Goal: Complete application form: Complete application form

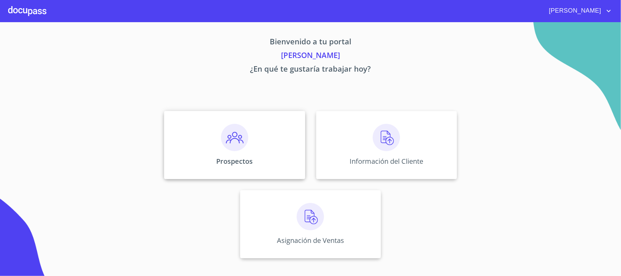
click at [256, 148] on div "Prospectos" at bounding box center [234, 145] width 141 height 68
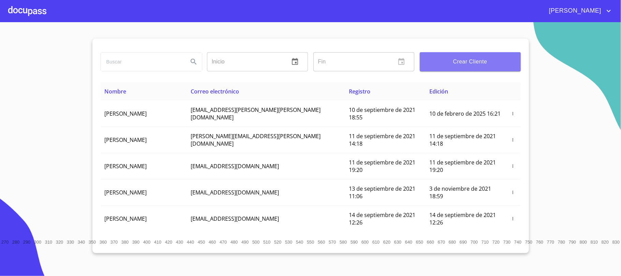
click at [443, 57] on span "Crear Cliente" at bounding box center [470, 62] width 90 height 10
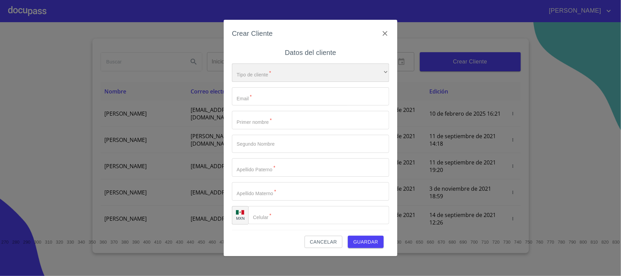
click at [314, 68] on div "​" at bounding box center [310, 72] width 157 height 18
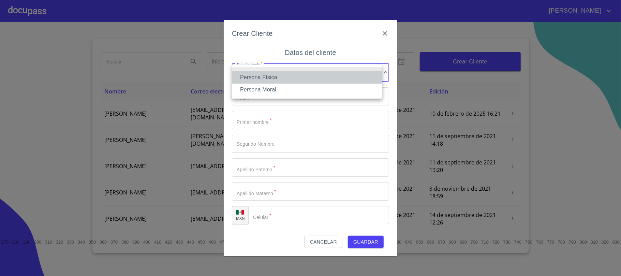
click at [303, 77] on li "Persona Física" at bounding box center [307, 77] width 150 height 12
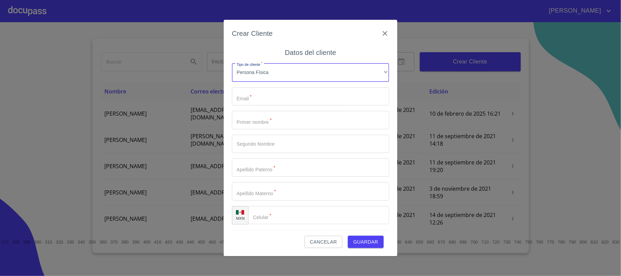
click at [298, 98] on input "Tipo de cliente   *" at bounding box center [310, 96] width 157 height 18
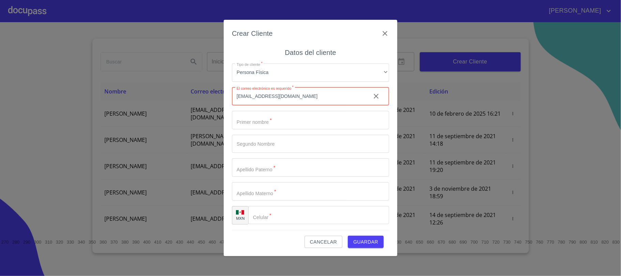
type input "[EMAIL_ADDRESS][DOMAIN_NAME]"
click at [261, 118] on input "Tipo de cliente   *" at bounding box center [310, 120] width 157 height 18
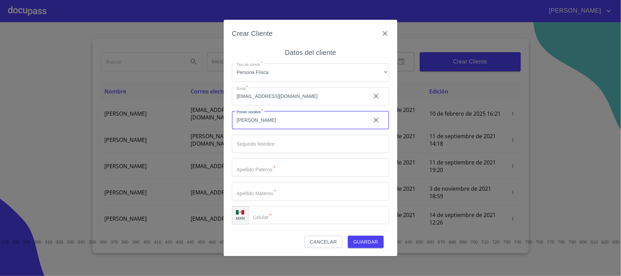
type input "[PERSON_NAME]"
click at [264, 158] on div "Tipo de cliente   * Persona Física ​ Email   * [EMAIL_ADDRESS][DOMAIN_NAME] ​ P…" at bounding box center [310, 144] width 157 height 172
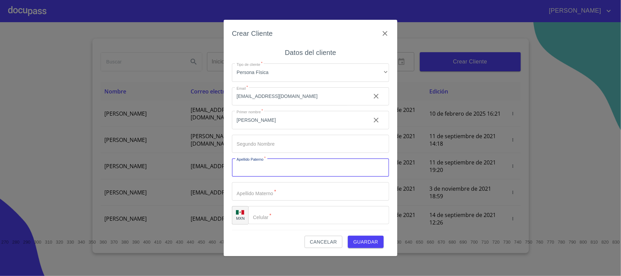
click at [269, 167] on input "Tipo de cliente   *" at bounding box center [310, 167] width 157 height 18
type input "[PERSON_NAME]"
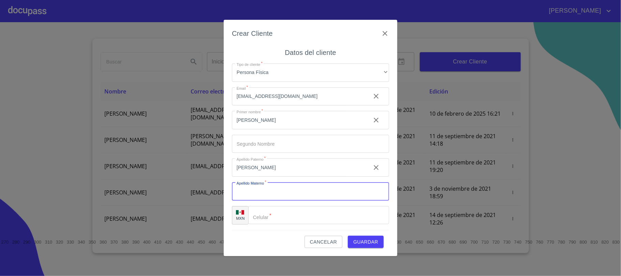
click at [246, 194] on input "Tipo de cliente   *" at bounding box center [310, 191] width 157 height 18
type input "PALOMAR"
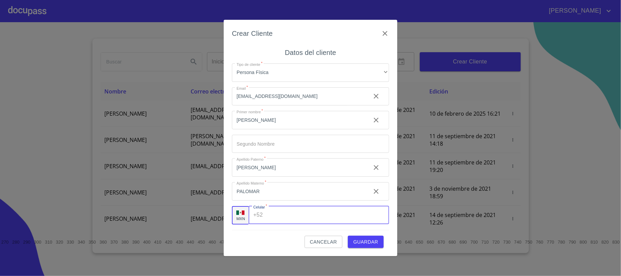
click at [270, 213] on input "Tipo de cliente   *" at bounding box center [327, 215] width 123 height 18
type input "[PHONE_NUMBER]"
click at [360, 240] on span "Guardar" at bounding box center [365, 242] width 25 height 9
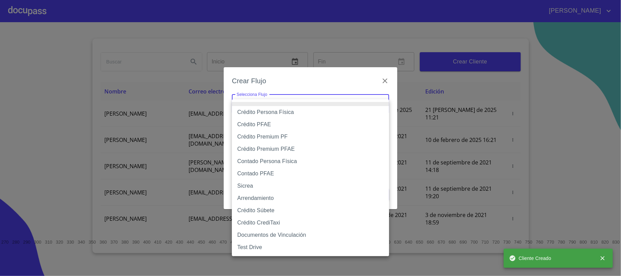
click at [264, 100] on body "[PERSON_NAME] ​ Fin ​ Crear Cliente Nombre Correo electrónico Registro Edición …" at bounding box center [310, 138] width 621 height 276
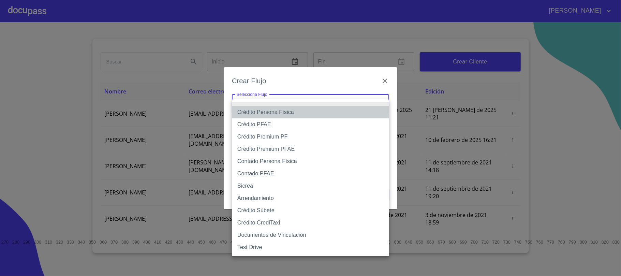
click at [263, 111] on li "Crédito Persona Física" at bounding box center [310, 112] width 157 height 12
type input "6009fb3c7d1714eb8809aa97"
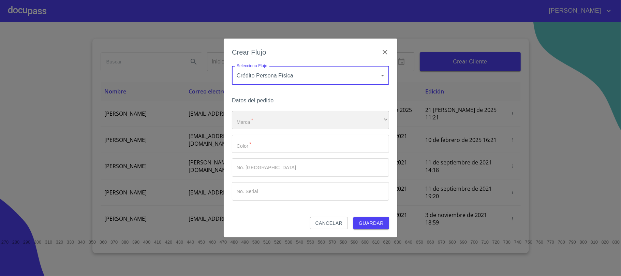
click at [270, 121] on div "​" at bounding box center [310, 120] width 157 height 18
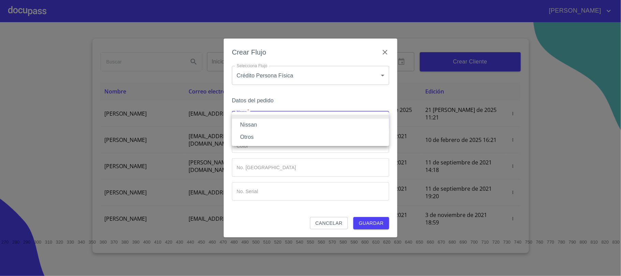
click at [270, 121] on li "Nissan" at bounding box center [310, 125] width 157 height 12
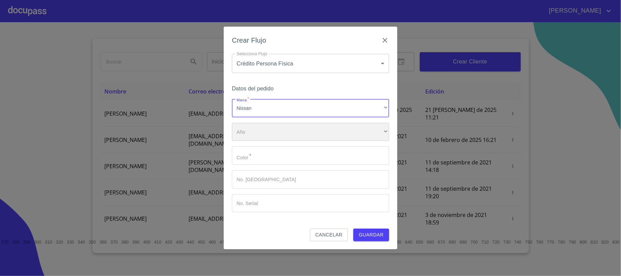
click at [268, 134] on div "​" at bounding box center [310, 132] width 157 height 18
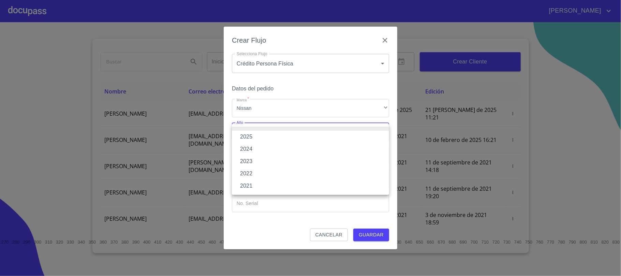
click at [254, 146] on li "2024" at bounding box center [310, 149] width 157 height 12
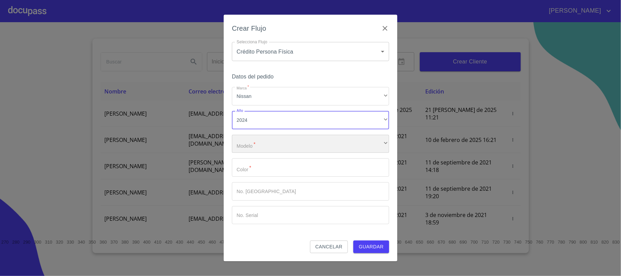
click at [254, 138] on div "​" at bounding box center [310, 144] width 157 height 18
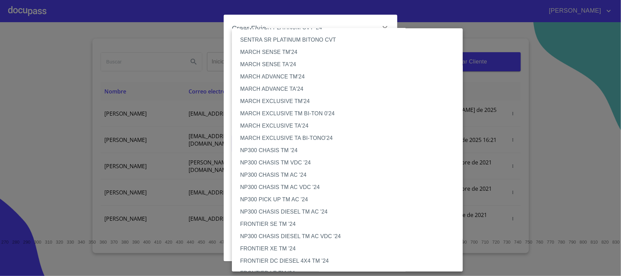
scroll to position [182, 0]
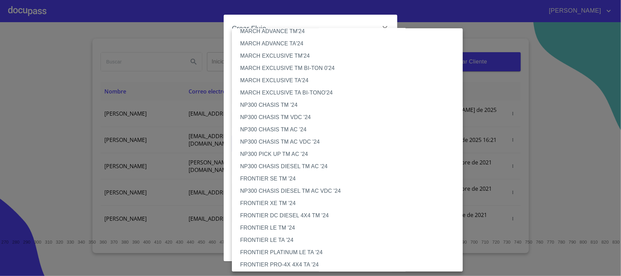
click at [287, 239] on li "FRONTIER LE TA '24" at bounding box center [351, 240] width 238 height 12
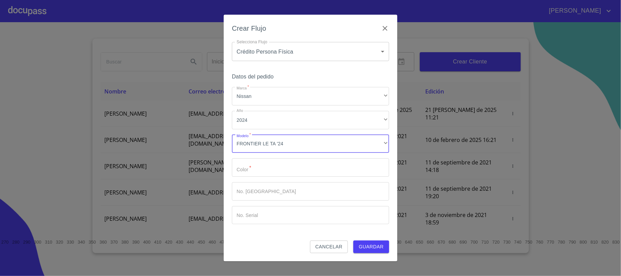
click at [272, 172] on input "Marca   *" at bounding box center [310, 167] width 157 height 18
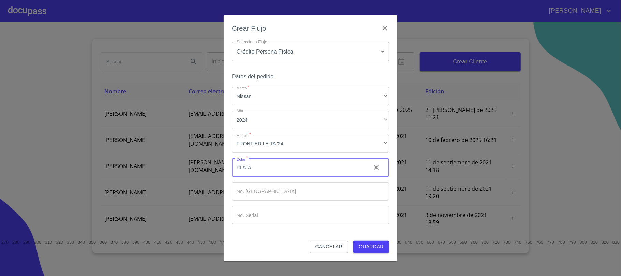
type input "PLATA"
click at [367, 246] on span "Guardar" at bounding box center [371, 246] width 25 height 9
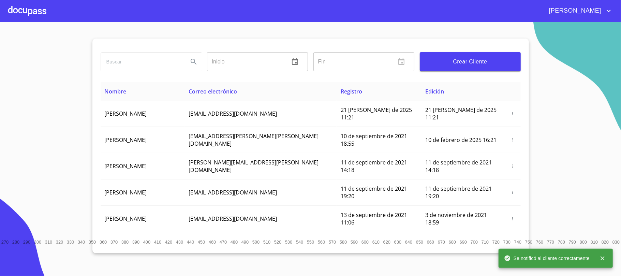
click at [37, 6] on div at bounding box center [27, 11] width 38 height 22
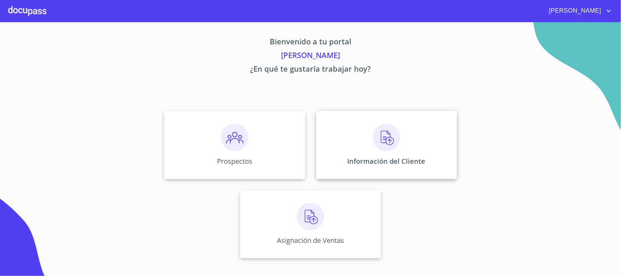
click at [404, 144] on div "Información del Cliente" at bounding box center [386, 145] width 141 height 68
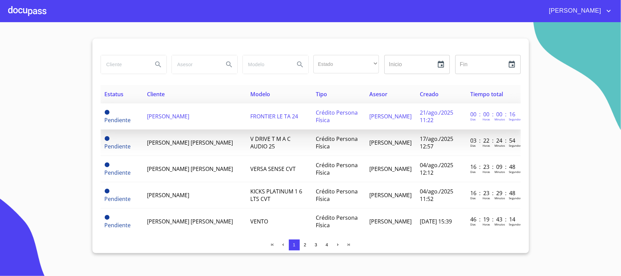
click at [166, 118] on span "[PERSON_NAME]" at bounding box center [168, 117] width 42 height 8
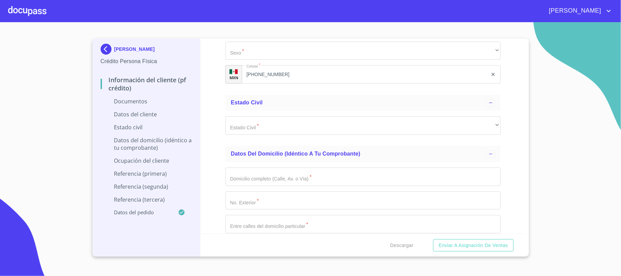
scroll to position [1091, 0]
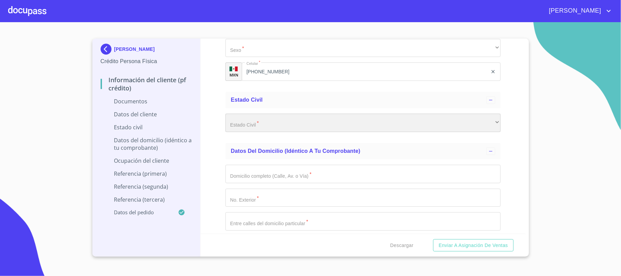
click at [235, 126] on div "​" at bounding box center [362, 123] width 275 height 18
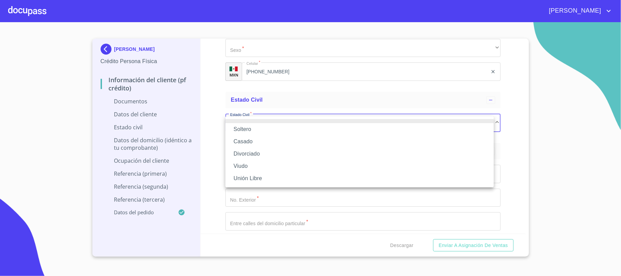
click at [239, 182] on li "Unión Libre" at bounding box center [359, 178] width 268 height 12
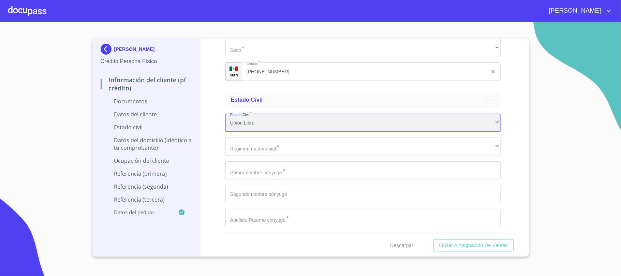
scroll to position [1137, 0]
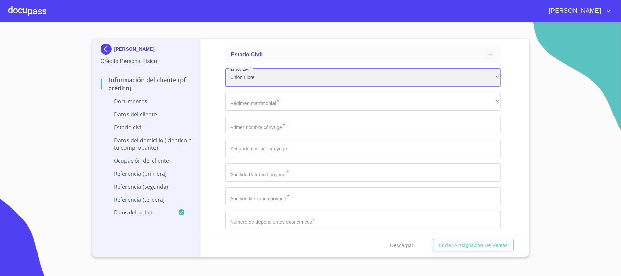
click at [248, 77] on div "Unión Libre" at bounding box center [362, 77] width 275 height 18
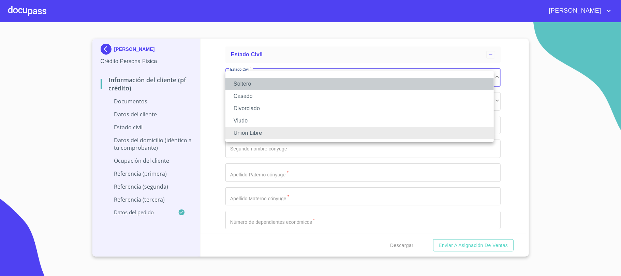
click at [242, 85] on li "Soltero" at bounding box center [359, 84] width 268 height 12
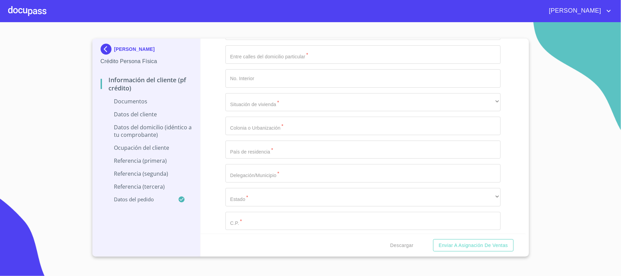
scroll to position [1273, 0]
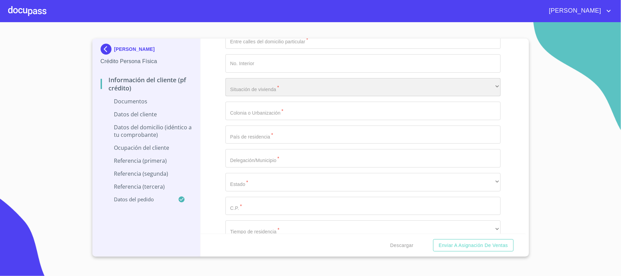
click at [235, 92] on div "​" at bounding box center [362, 87] width 275 height 18
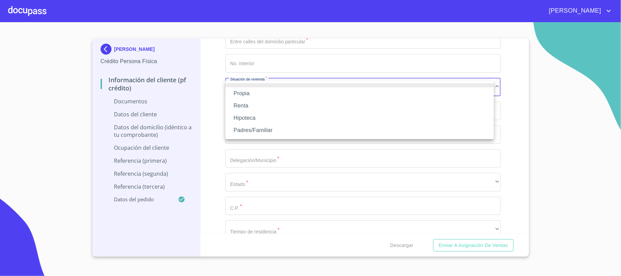
click at [235, 92] on li "Propia" at bounding box center [359, 93] width 268 height 12
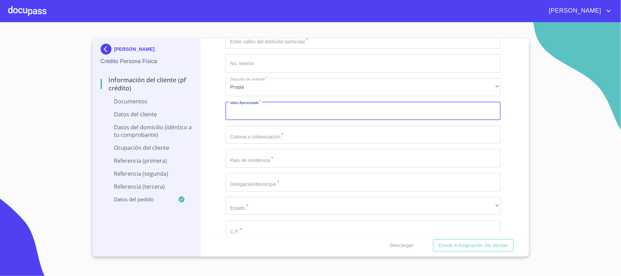
click at [256, 117] on input "Documento de identificación.   *" at bounding box center [362, 111] width 275 height 18
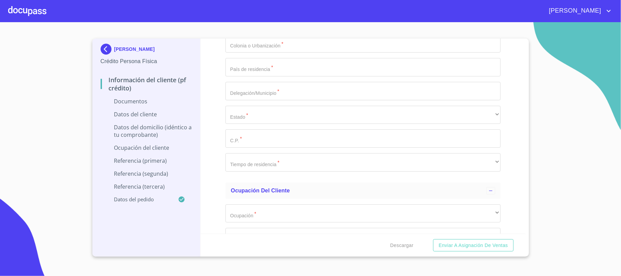
type input "$2,000,000"
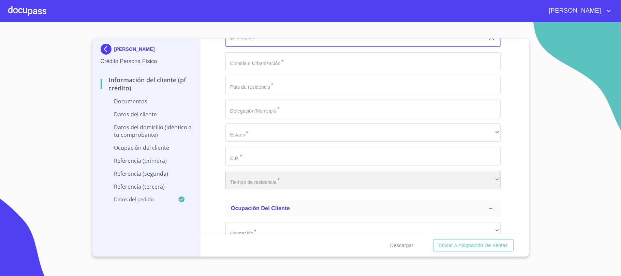
click at [253, 164] on div "Domicilio completo (Calle, Av. o Vía)   * ​ No. Exterior   * ​ Entre [PERSON_N…" at bounding box center [362, 49] width 275 height 291
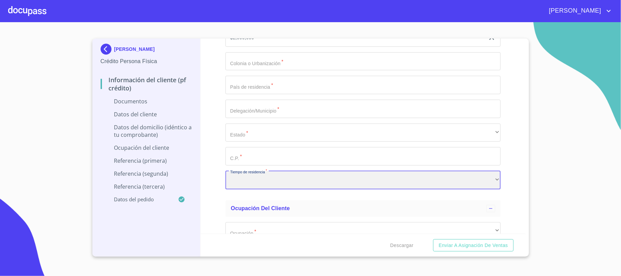
scroll to position [1318, 0]
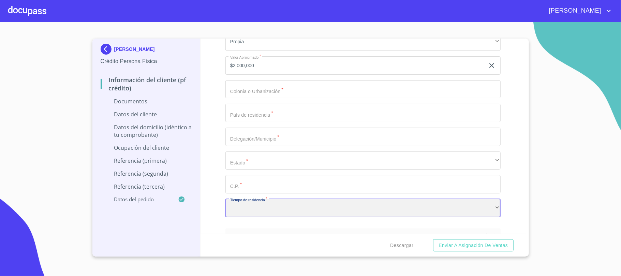
click at [259, 210] on div "​" at bounding box center [362, 208] width 275 height 18
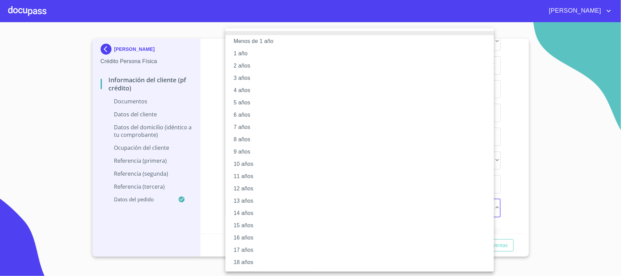
click at [247, 227] on li "15 años" at bounding box center [362, 225] width 275 height 12
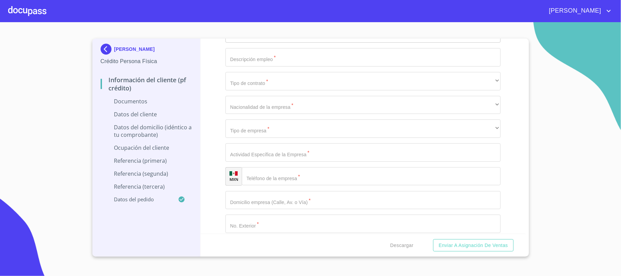
scroll to position [1500, 0]
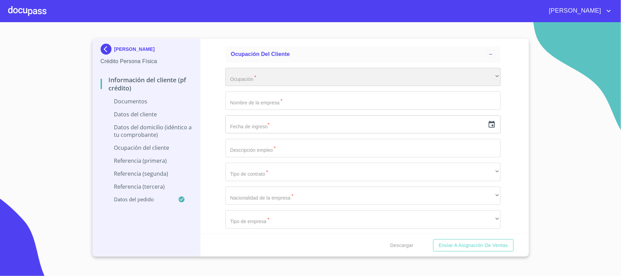
click at [243, 81] on div "​" at bounding box center [362, 77] width 275 height 18
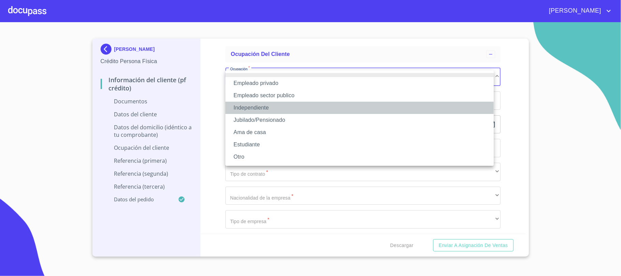
click at [249, 107] on li "Independiente" at bounding box center [359, 108] width 268 height 12
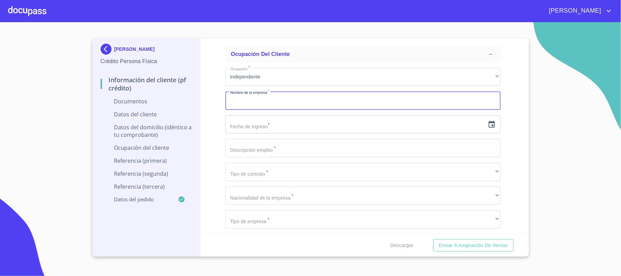
click at [247, 101] on input "Documento de identificación.   *" at bounding box center [362, 100] width 275 height 18
drag, startPoint x: 490, startPoint y: 126, endPoint x: 486, endPoint y: 124, distance: 4.4
click at [490, 126] on div "​" at bounding box center [362, 124] width 275 height 18
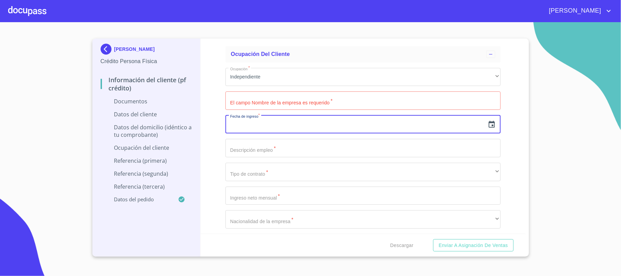
click at [489, 124] on icon "button" at bounding box center [492, 124] width 6 height 7
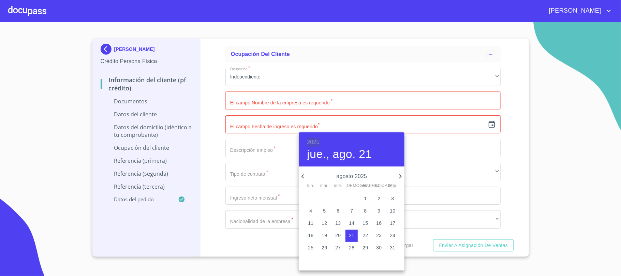
click at [312, 143] on h6 "2025" at bounding box center [313, 142] width 12 height 10
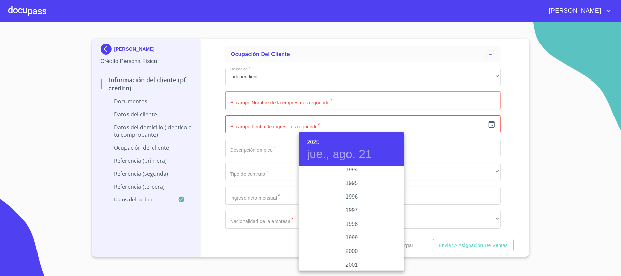
scroll to position [959, 0]
click at [349, 237] on div "2000" at bounding box center [352, 238] width 106 height 14
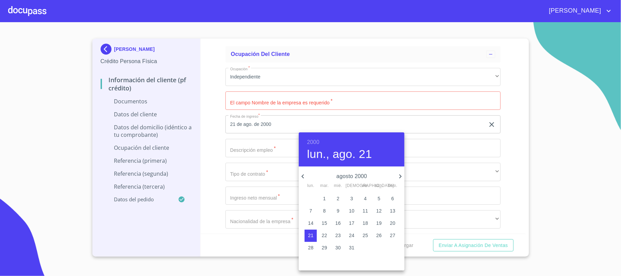
click at [323, 220] on p "15" at bounding box center [324, 223] width 5 height 7
type input "15 de ago. de 2000"
click at [239, 171] on div at bounding box center [310, 138] width 621 height 276
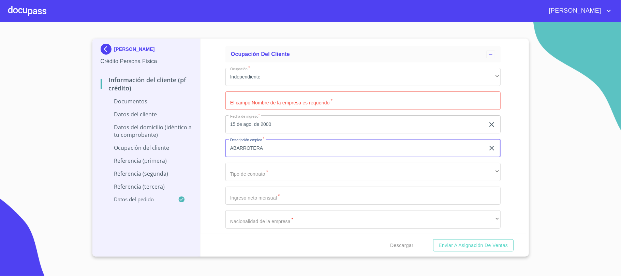
type input "ABARROTERA"
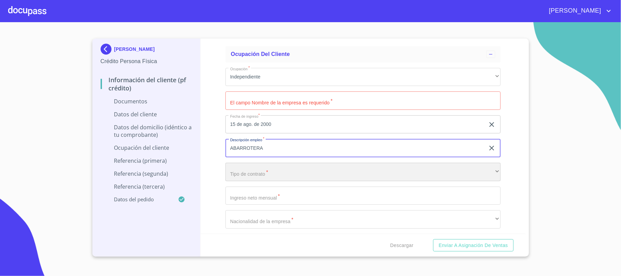
click at [253, 177] on div "​" at bounding box center [362, 172] width 275 height 18
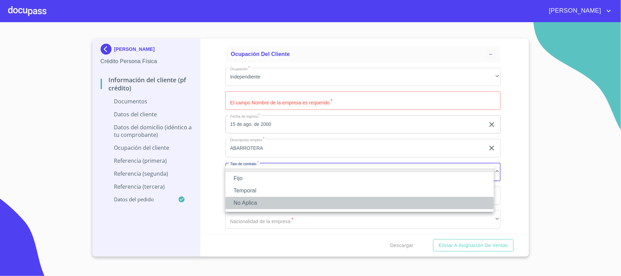
click at [250, 205] on li "No Aplica" at bounding box center [359, 203] width 268 height 12
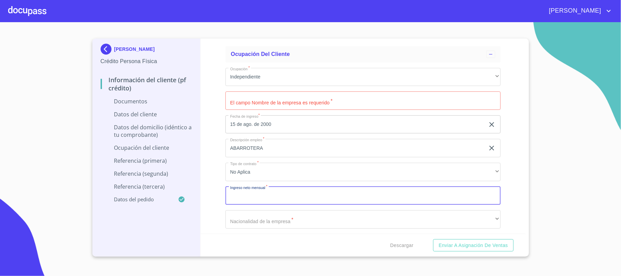
click at [250, 194] on input "Documento de identificación.   *" at bounding box center [362, 196] width 275 height 18
type input "60000"
click at [215, 212] on div "Información del cliente (PF crédito) Documentos Documento de identificación.   …" at bounding box center [363, 136] width 325 height 195
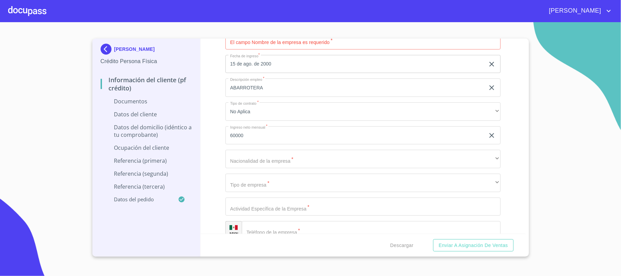
scroll to position [1591, 0]
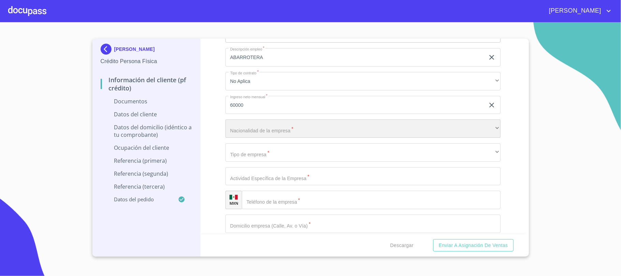
click at [246, 134] on div "​" at bounding box center [362, 128] width 275 height 18
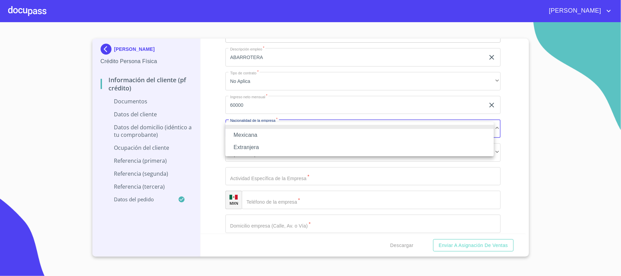
click at [248, 135] on li "Mexicana" at bounding box center [359, 135] width 268 height 12
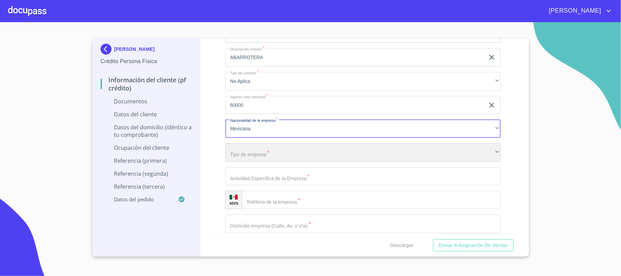
click at [248, 160] on div "​" at bounding box center [362, 152] width 275 height 18
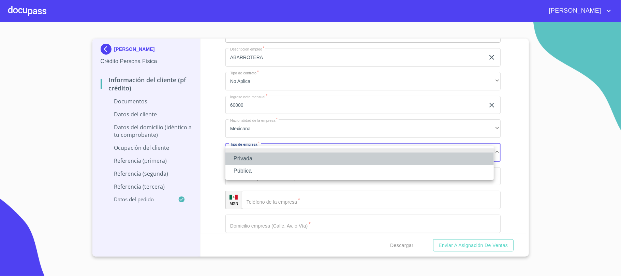
click at [242, 158] on li "Privada" at bounding box center [359, 158] width 268 height 12
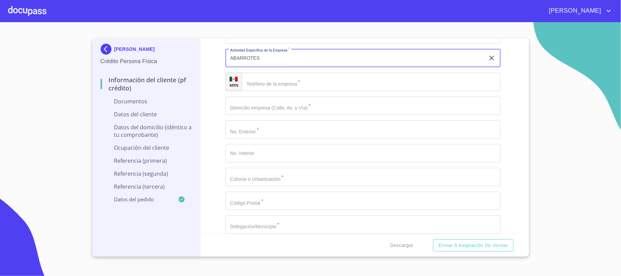
scroll to position [1727, 0]
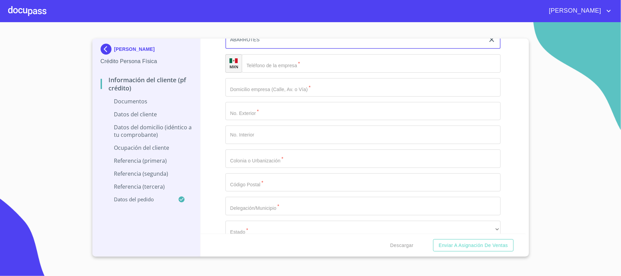
type input "ABARROTES"
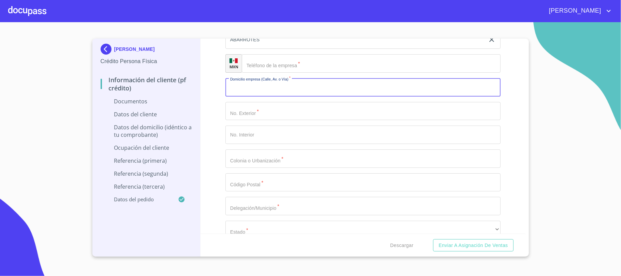
click at [238, 93] on input "Documento de identificación.   *" at bounding box center [362, 87] width 275 height 18
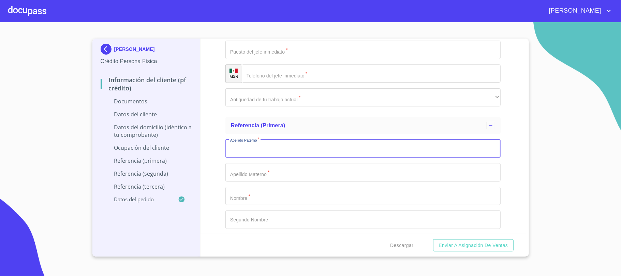
click at [239, 154] on input "Documento de identificación.   *" at bounding box center [362, 148] width 275 height 18
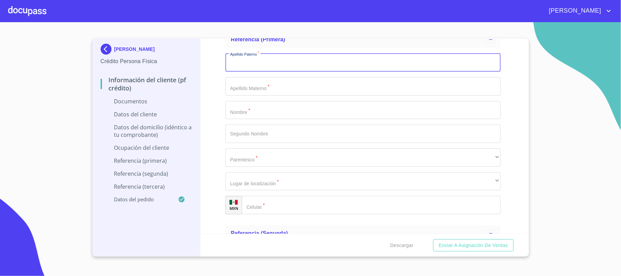
scroll to position [2046, 0]
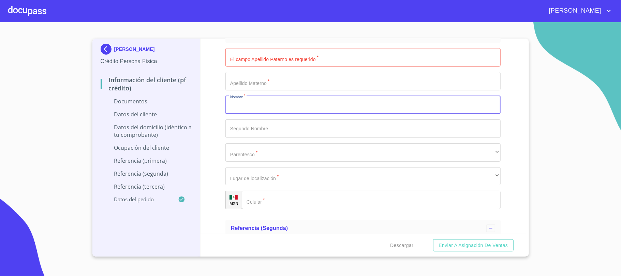
click at [239, 110] on input "Documento de identificación.   *" at bounding box center [362, 105] width 275 height 18
click at [267, 194] on input "Documento de identificación.   *" at bounding box center [371, 200] width 259 height 18
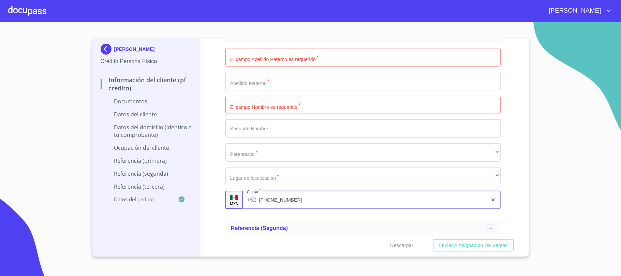
type input "[PHONE_NUMBER]"
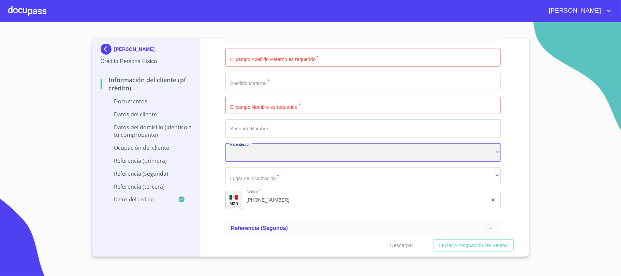
click at [234, 159] on div "​" at bounding box center [362, 152] width 275 height 18
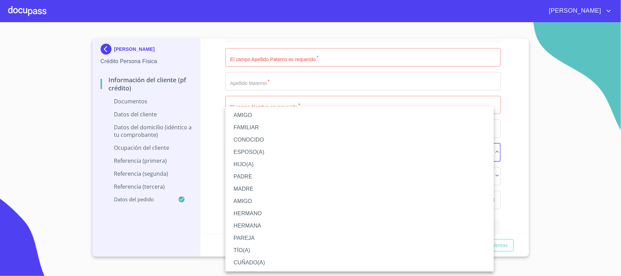
click at [242, 239] on li "PAREJA" at bounding box center [359, 238] width 268 height 12
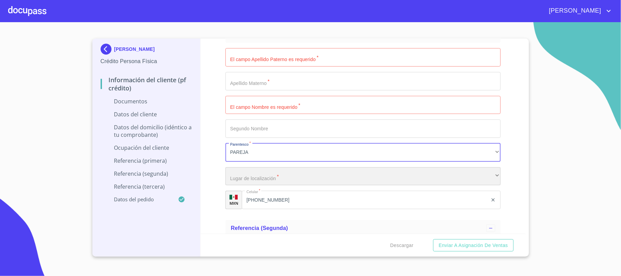
click at [269, 181] on div "​" at bounding box center [362, 176] width 275 height 18
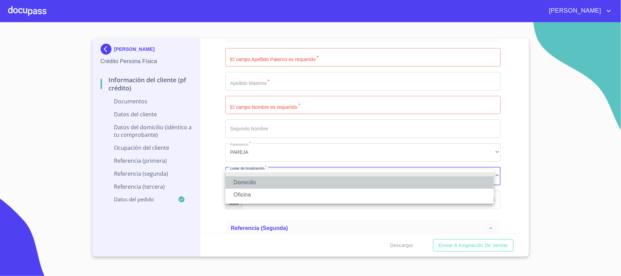
click at [258, 179] on li "Domicilio" at bounding box center [359, 182] width 268 height 12
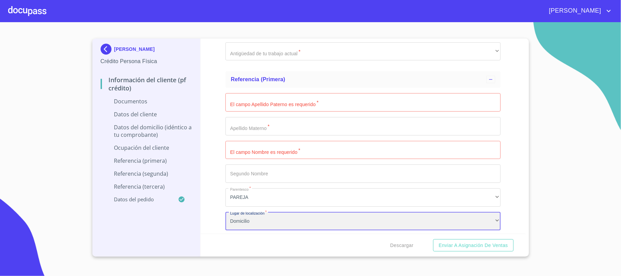
scroll to position [2000, 0]
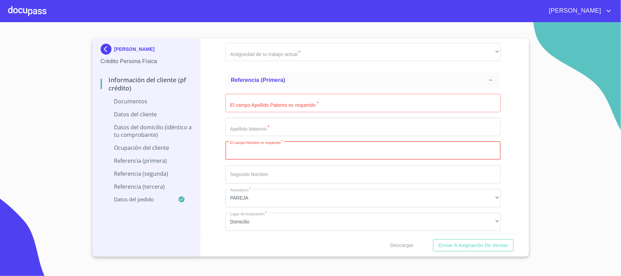
click at [241, 153] on input "Documento de identificación.   *" at bounding box center [362, 151] width 275 height 18
type input "JE"
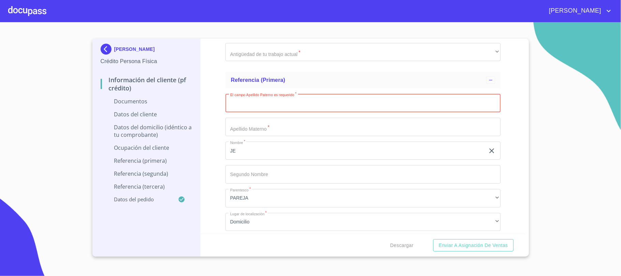
click at [248, 105] on input "Documento de identificación.   *" at bounding box center [362, 103] width 275 height 18
type input "[PERSON_NAME]"
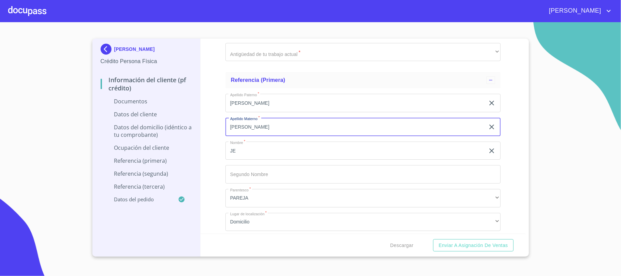
type input "[PERSON_NAME]"
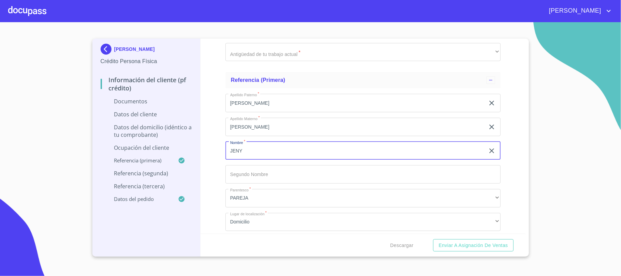
type input "JENY"
click at [223, 189] on div "Información del cliente (PF crédito) Documentos Documento de identificación.   …" at bounding box center [363, 136] width 325 height 195
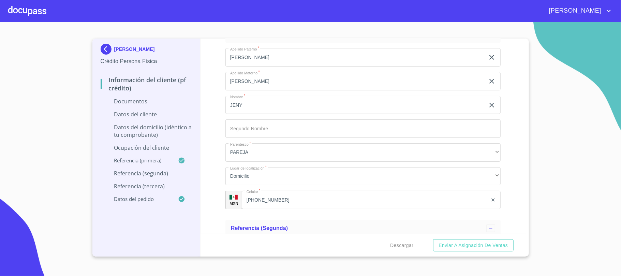
scroll to position [2137, 0]
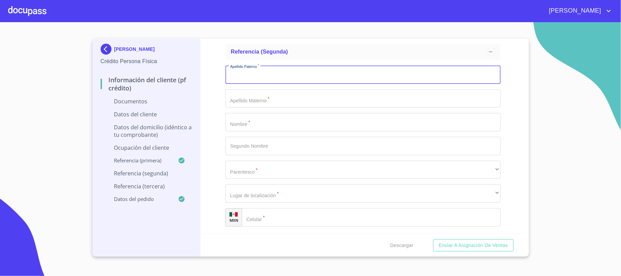
scroll to position [2228, 0]
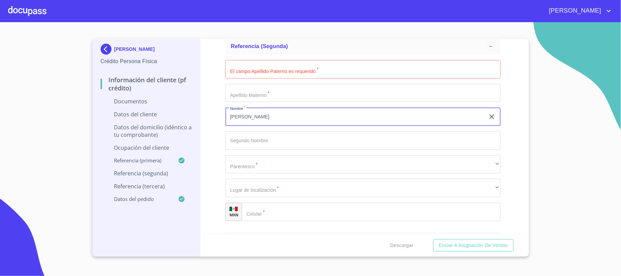
type input "[PERSON_NAME]"
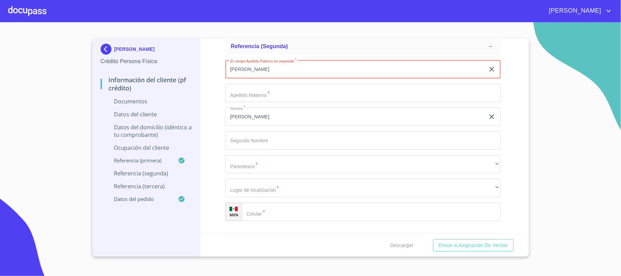
type input "[PERSON_NAME]"
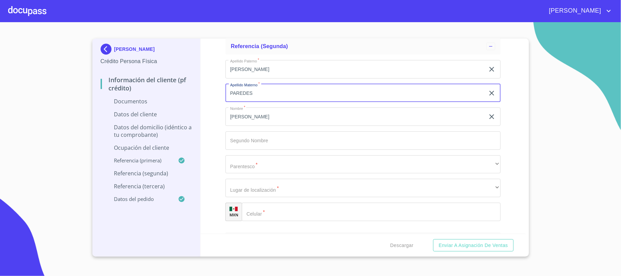
type input "PAREDES"
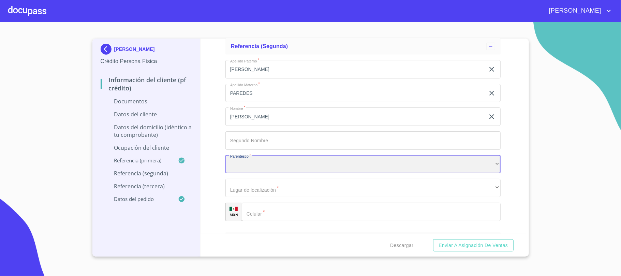
click at [242, 170] on div "​" at bounding box center [362, 164] width 275 height 18
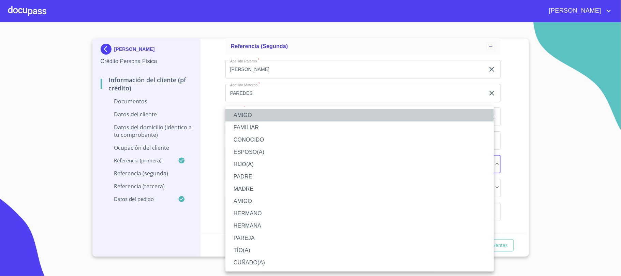
click at [241, 116] on li "AMIGO" at bounding box center [359, 115] width 268 height 12
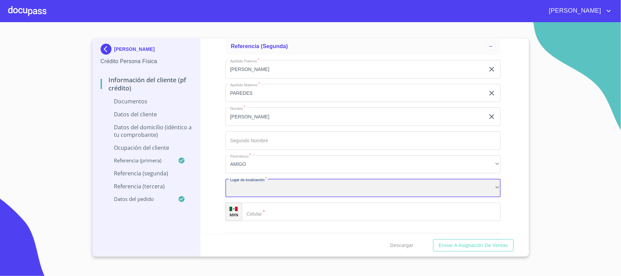
click at [261, 189] on div "​" at bounding box center [362, 188] width 275 height 18
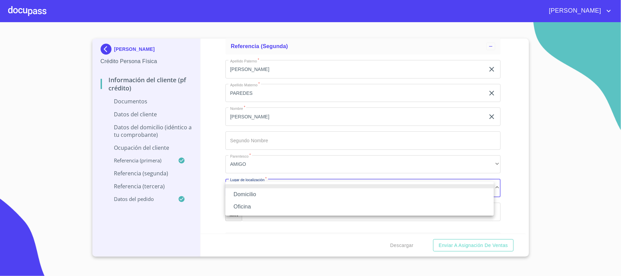
click at [261, 189] on li "Domicilio" at bounding box center [359, 194] width 268 height 12
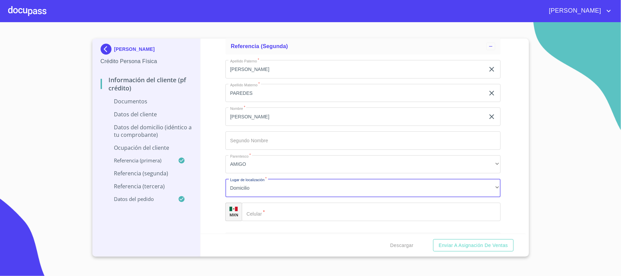
drag, startPoint x: 263, startPoint y: 217, endPoint x: 259, endPoint y: 216, distance: 4.2
click at [263, 217] on input "Documento de identificación.   *" at bounding box center [371, 212] width 259 height 18
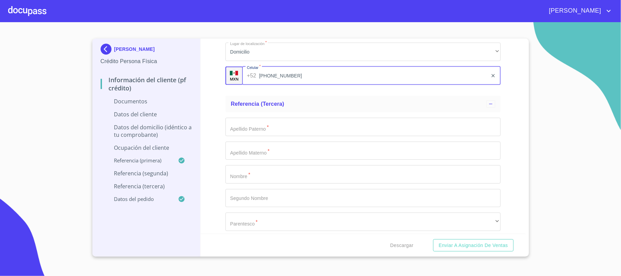
scroll to position [2364, 0]
type input "[PHONE_NUMBER]"
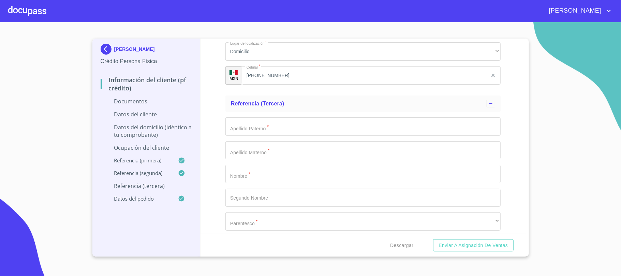
click at [223, 167] on div "Información del cliente (PF crédito) Documentos Documento de identificación.   …" at bounding box center [363, 136] width 325 height 195
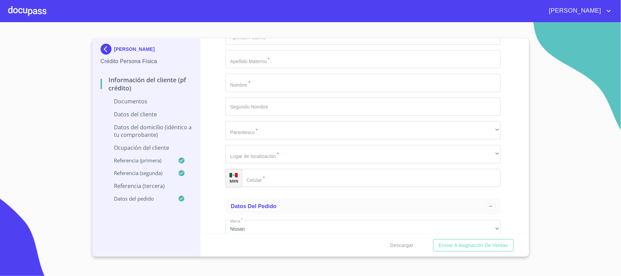
scroll to position [2409, 0]
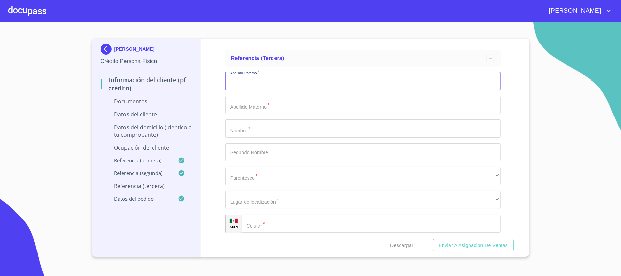
click at [238, 81] on input "Documento de identificación.   *" at bounding box center [362, 81] width 275 height 18
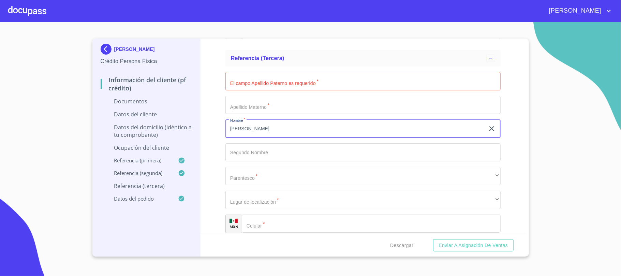
type input "[PERSON_NAME]"
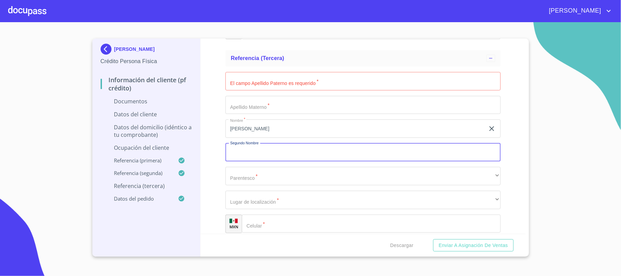
click at [246, 160] on input "Documento de identificación.   *" at bounding box center [362, 152] width 275 height 18
type input "[PERSON_NAME]"
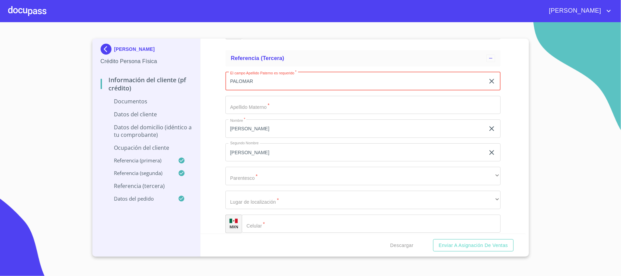
type input "PALOMAR"
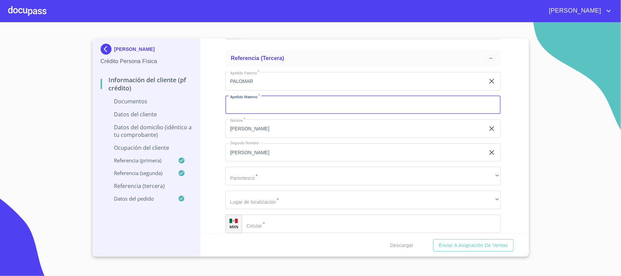
click at [260, 108] on input "Documento de identificación.   *" at bounding box center [362, 105] width 275 height 18
type input "[PERSON_NAME]"
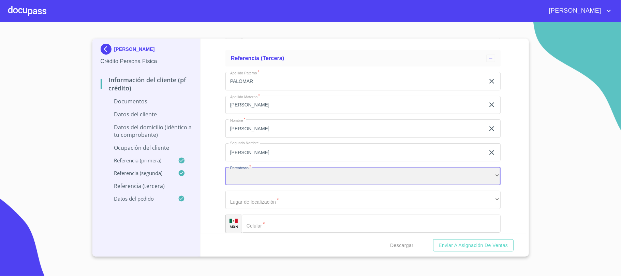
click at [249, 178] on div "​" at bounding box center [362, 176] width 275 height 18
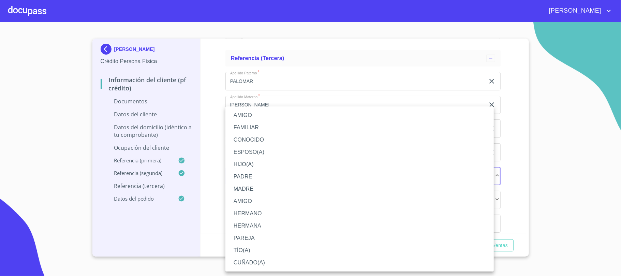
click at [251, 188] on li "MADRE" at bounding box center [359, 189] width 268 height 12
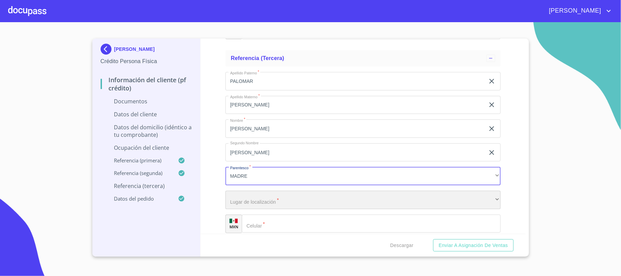
click at [253, 201] on div "​" at bounding box center [362, 200] width 275 height 18
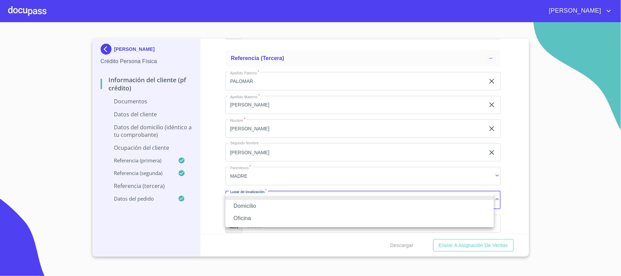
click at [251, 201] on li "Domicilio" at bounding box center [359, 206] width 268 height 12
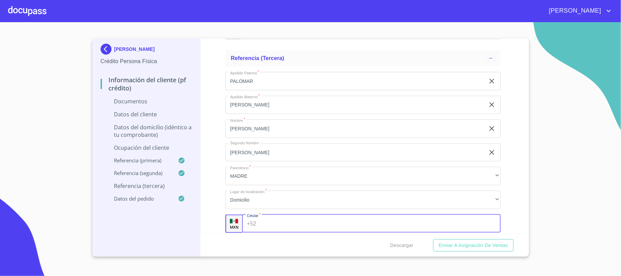
click at [259, 225] on input "Documento de identificación.   *" at bounding box center [379, 223] width 241 height 18
type input "[PHONE_NUMBER]"
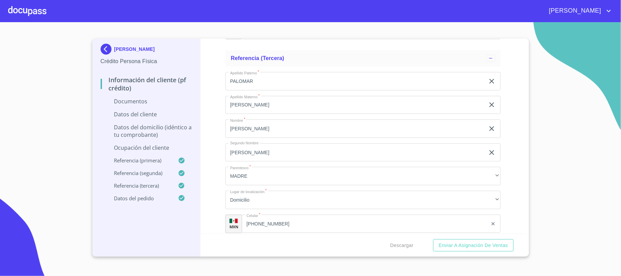
click at [209, 224] on div "Información del cliente (PF crédito) Documentos Documento de identificación.   …" at bounding box center [363, 136] width 325 height 195
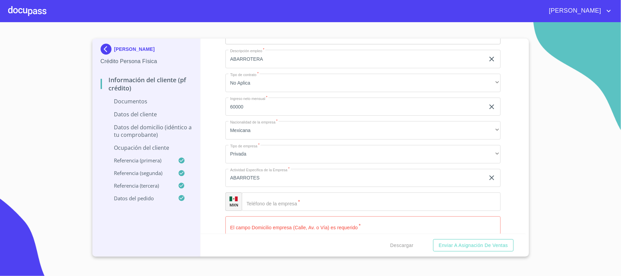
scroll to position [1591, 0]
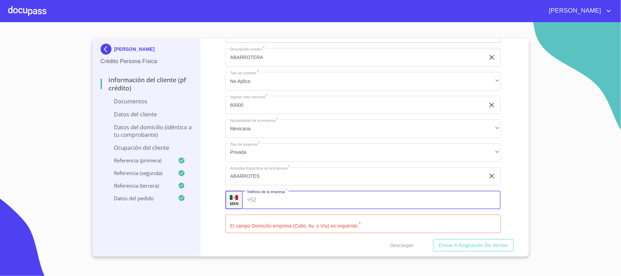
click at [259, 198] on input "Documento de identificación.   *" at bounding box center [379, 200] width 241 height 18
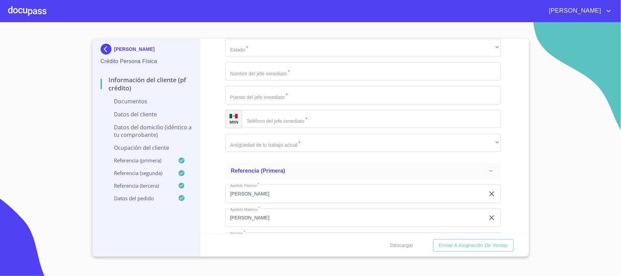
scroll to position [1819, 0]
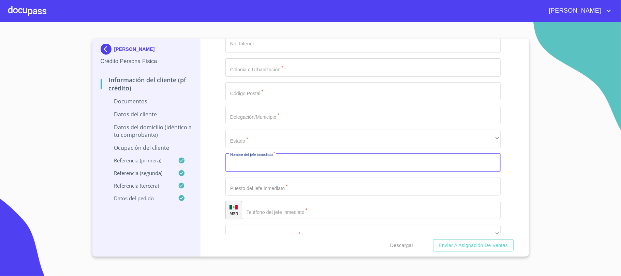
click at [277, 163] on input "Documento de identificación.   *" at bounding box center [362, 162] width 275 height 18
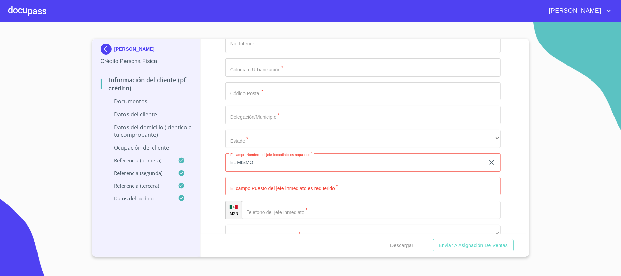
type input "EL MISMO"
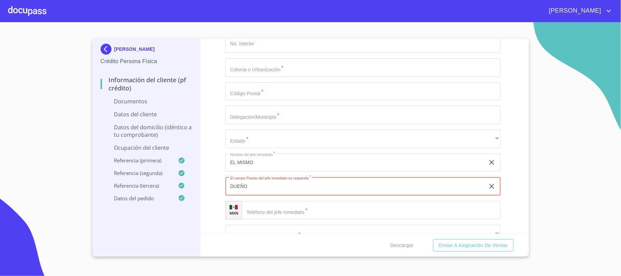
scroll to position [1864, 0]
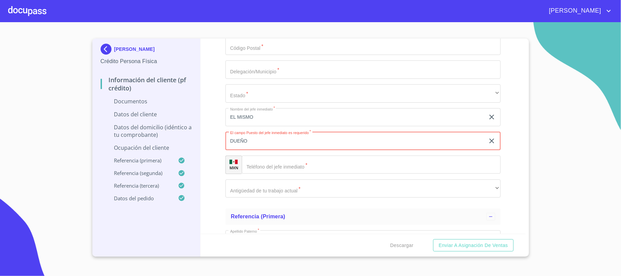
type input "DUEÑO"
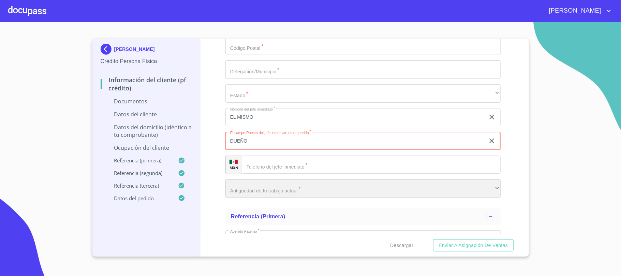
click at [251, 184] on div "​" at bounding box center [362, 188] width 275 height 18
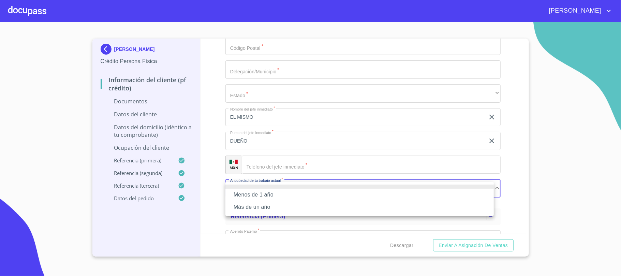
click at [254, 207] on li "Más de un año" at bounding box center [359, 207] width 268 height 12
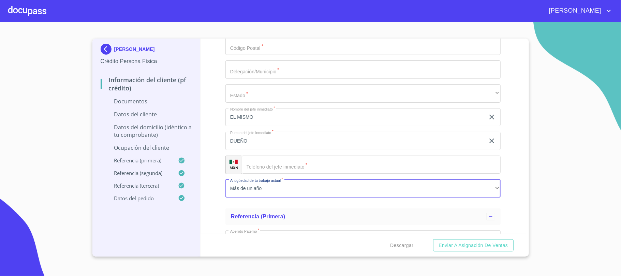
click at [253, 172] on div "​" at bounding box center [371, 164] width 259 height 18
type input "[PHONE_NUMBER]"
click at [221, 191] on div "Información del cliente (PF crédito) Documentos Documento de identificación.   …" at bounding box center [363, 136] width 325 height 195
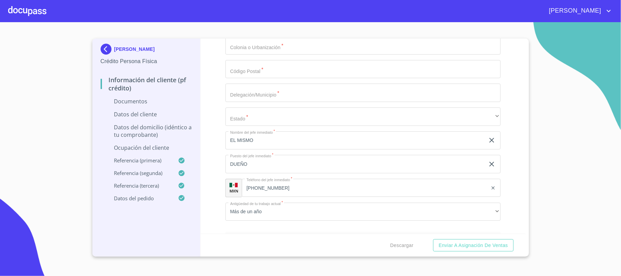
scroll to position [1819, 0]
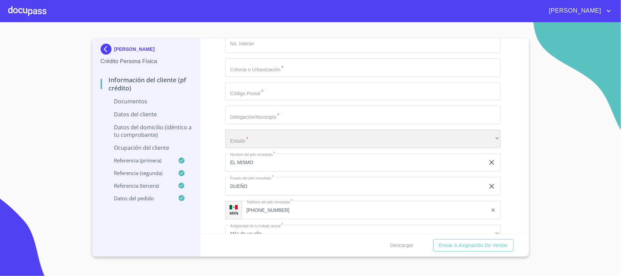
click at [250, 141] on div "​" at bounding box center [362, 139] width 275 height 18
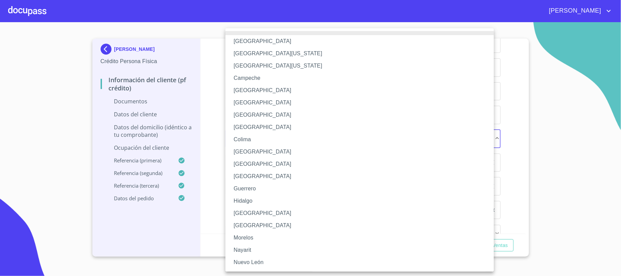
click at [251, 213] on li "[GEOGRAPHIC_DATA]" at bounding box center [362, 213] width 275 height 12
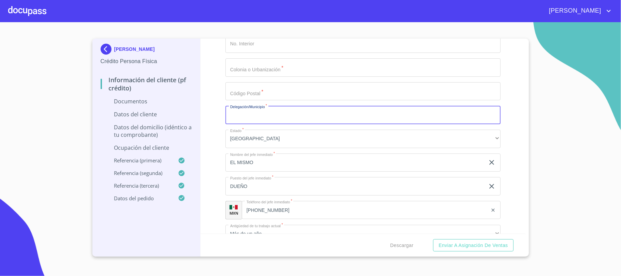
click at [239, 120] on input "Documento de identificación.   *" at bounding box center [362, 115] width 275 height 18
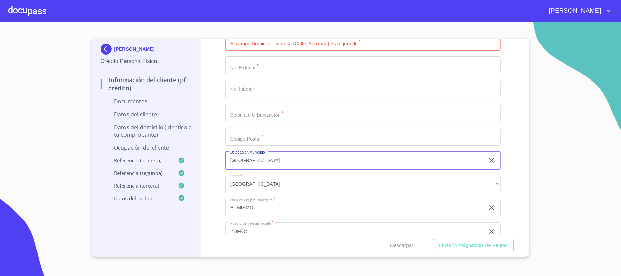
type input "[GEOGRAPHIC_DATA]"
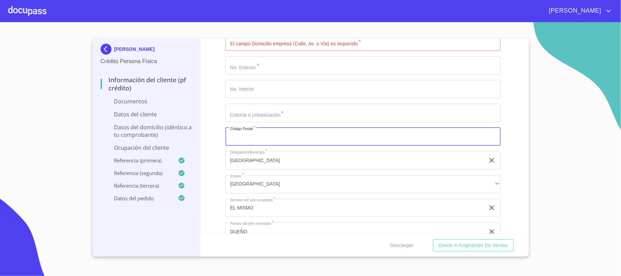
click at [243, 138] on input "Documento de identificación.   *" at bounding box center [362, 137] width 275 height 18
type input "44900"
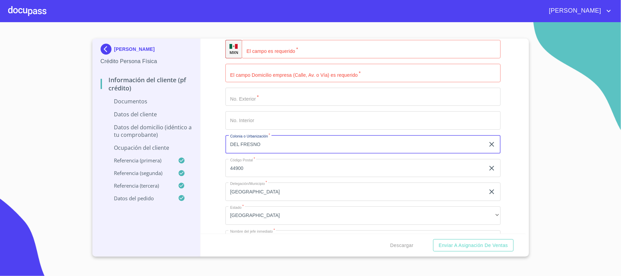
scroll to position [1727, 0]
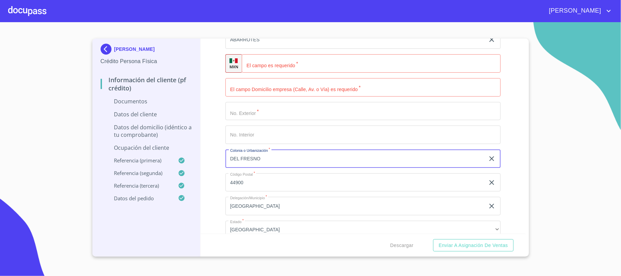
type input "DEL FRESNO"
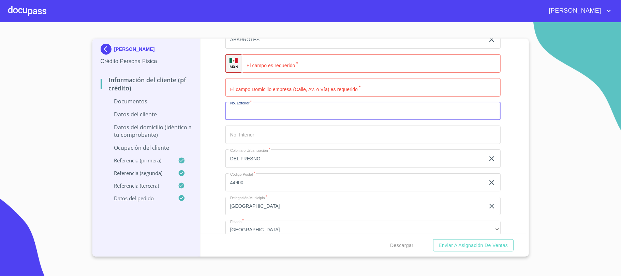
click at [243, 115] on input "Documento de identificación.   *" at bounding box center [362, 111] width 275 height 18
type input "1330"
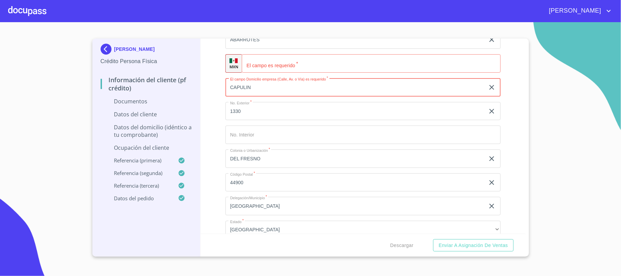
type input "CAPULIN"
click at [213, 129] on div "Información del cliente (PF crédito) Documentos Documento de identificación.   …" at bounding box center [363, 136] width 325 height 195
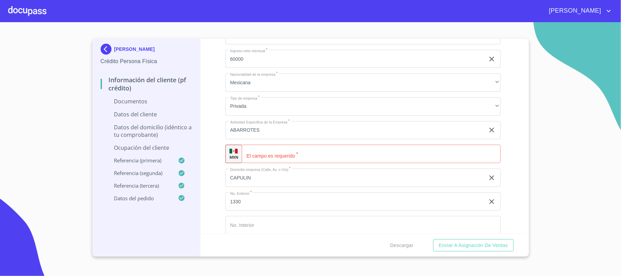
scroll to position [1637, 0]
click at [265, 163] on input "Documento de identificación.   *" at bounding box center [379, 154] width 242 height 18
type input "[PHONE_NUMBER]"
click at [212, 158] on div "Información del cliente (PF crédito) Documentos Documento de identificación.   …" at bounding box center [363, 136] width 325 height 195
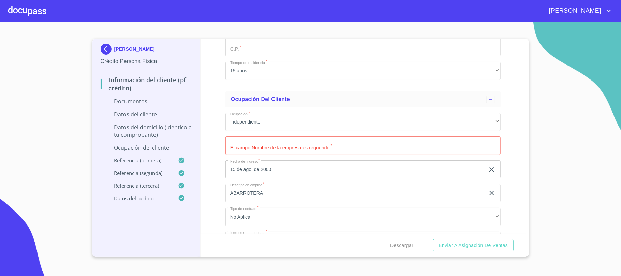
scroll to position [1455, 0]
click at [242, 149] on input "Documento de identificación.   *" at bounding box center [362, 146] width 275 height 18
type input "[PERSON_NAME]"
click at [214, 150] on div "Información del cliente (PF crédito) Documentos Documento de identificación.   …" at bounding box center [363, 136] width 325 height 195
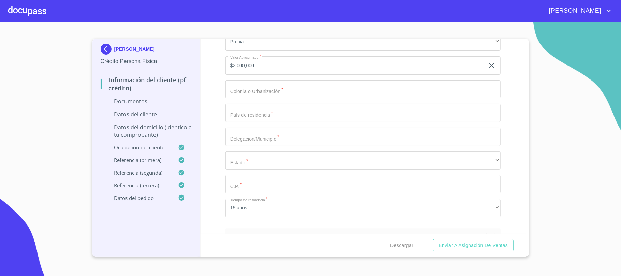
scroll to position [1273, 0]
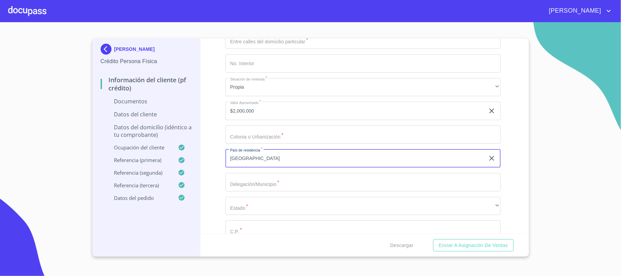
type input "[GEOGRAPHIC_DATA]"
click at [217, 177] on div "Información del cliente (PF crédito) Documentos Documento de identificación.   …" at bounding box center [363, 136] width 325 height 195
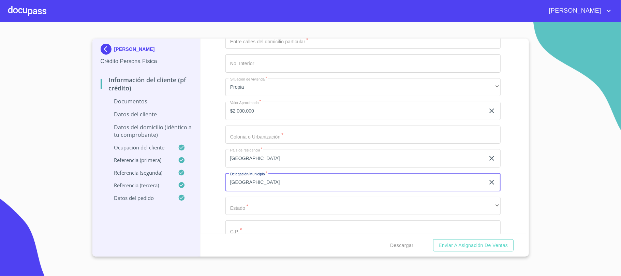
type input "[GEOGRAPHIC_DATA]"
click at [224, 193] on div "Información del cliente (PF crédito) Documentos Documento de identificación.   …" at bounding box center [363, 136] width 325 height 195
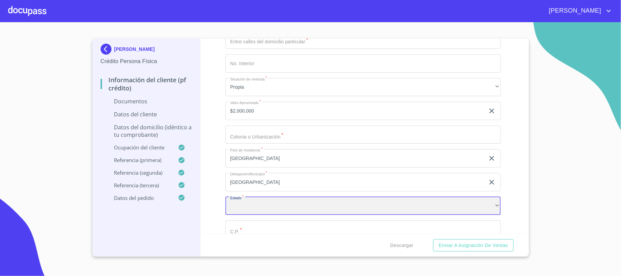
click at [238, 205] on div "​" at bounding box center [362, 206] width 275 height 18
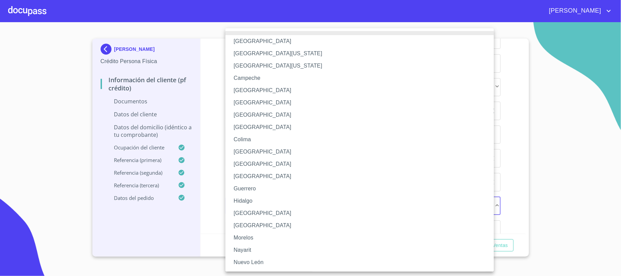
click at [241, 206] on li "Hidalgo" at bounding box center [362, 201] width 275 height 12
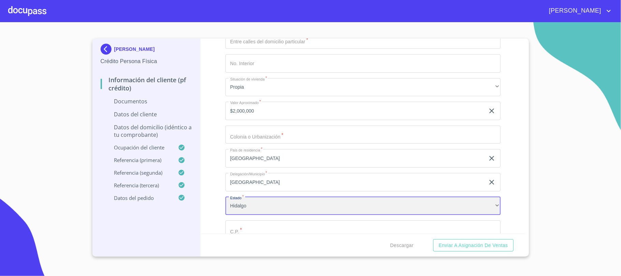
click at [241, 206] on div "Hidalgo" at bounding box center [362, 206] width 275 height 18
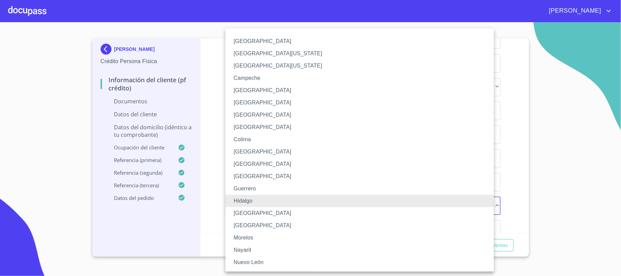
click at [239, 210] on li "[GEOGRAPHIC_DATA]" at bounding box center [362, 213] width 275 height 12
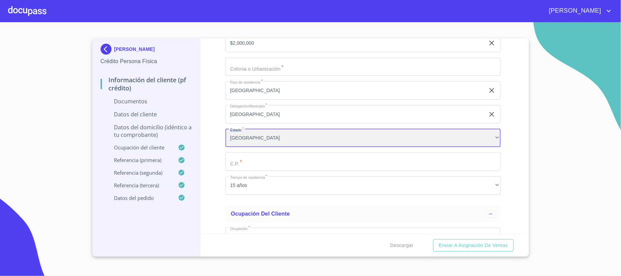
scroll to position [1364, 0]
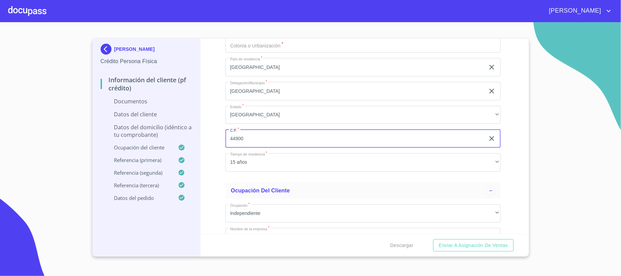
type input "44900"
click at [218, 164] on div "Información del cliente (PF crédito) Documentos Documento de identificación.   …" at bounding box center [363, 136] width 325 height 195
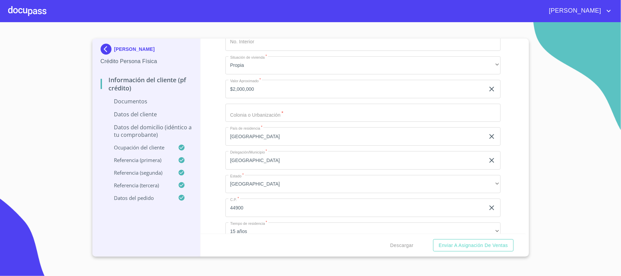
scroll to position [1273, 0]
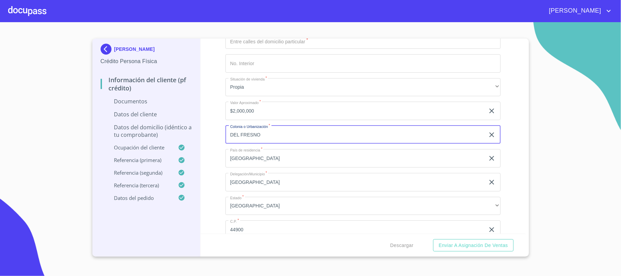
type input "DEL FRESNO"
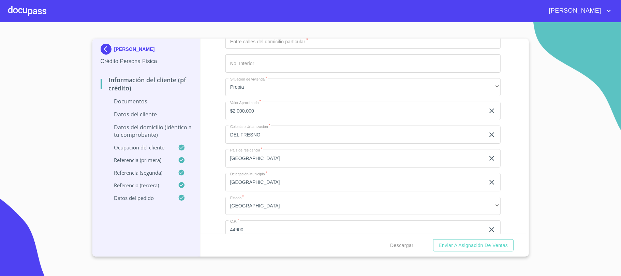
click at [219, 136] on div "Información del cliente (PF crédito) Documentos Documento de identificación.   …" at bounding box center [363, 136] width 325 height 195
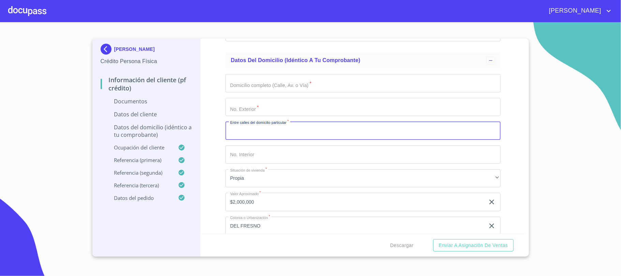
click at [236, 138] on input "Documento de identificación.   *" at bounding box center [362, 130] width 275 height 18
type input "PRIMAVERA Y [PERSON_NAME]"
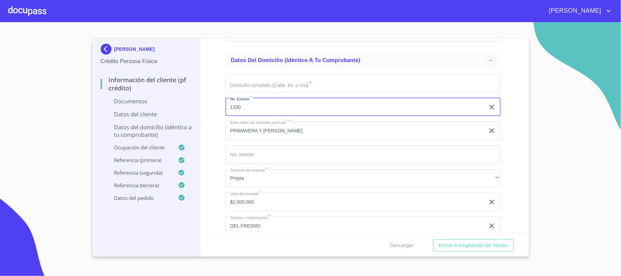
type input "1330"
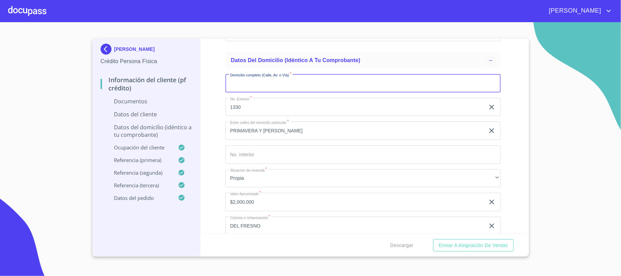
click at [258, 77] on input "Documento de identificación.   *" at bounding box center [362, 83] width 275 height 18
type input "CAPULIN"
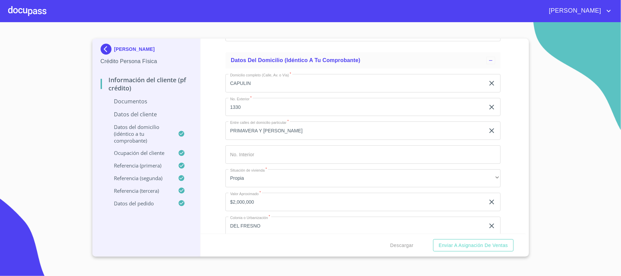
click at [210, 121] on div "Información del cliente (PF crédito) Documentos Documento de identificación.   …" at bounding box center [363, 136] width 325 height 195
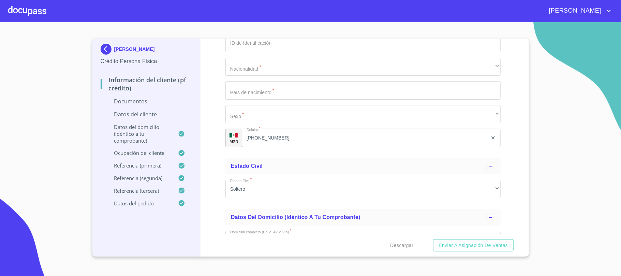
scroll to position [1000, 0]
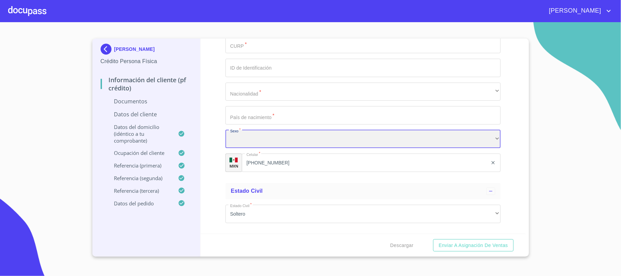
click at [243, 134] on div "​" at bounding box center [362, 139] width 275 height 18
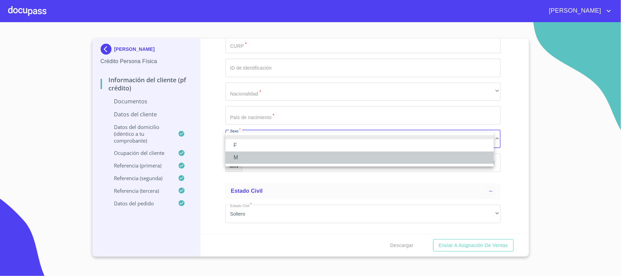
click at [246, 154] on li "M" at bounding box center [359, 157] width 268 height 12
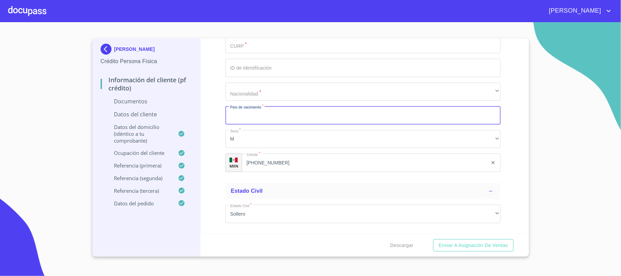
click at [244, 120] on input "Documento de identificación.   *" at bounding box center [362, 115] width 275 height 18
type input "[GEOGRAPHIC_DATA]"
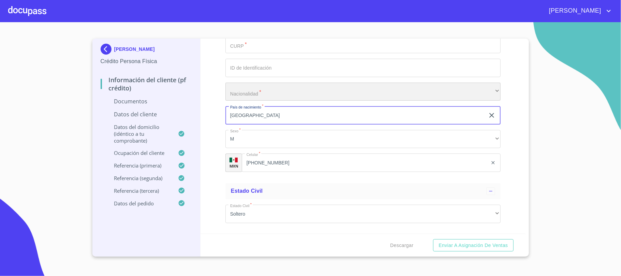
click at [238, 98] on div "​" at bounding box center [362, 92] width 275 height 18
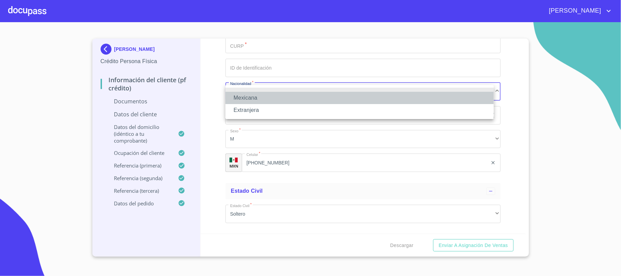
click at [238, 98] on li "Mexicana" at bounding box center [359, 98] width 268 height 12
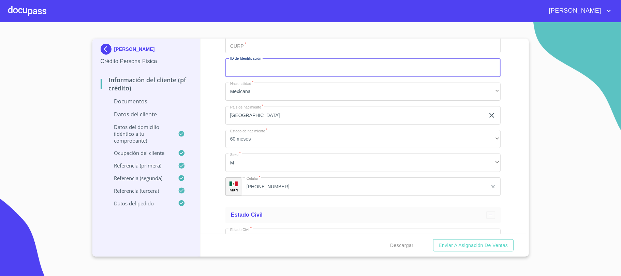
click at [239, 67] on input "Documento de identificación.   *" at bounding box center [362, 68] width 275 height 18
type input "1083023589795"
click at [219, 91] on div "Información del cliente (PF crédito) Documentos Documento de identificación.   …" at bounding box center [363, 136] width 325 height 195
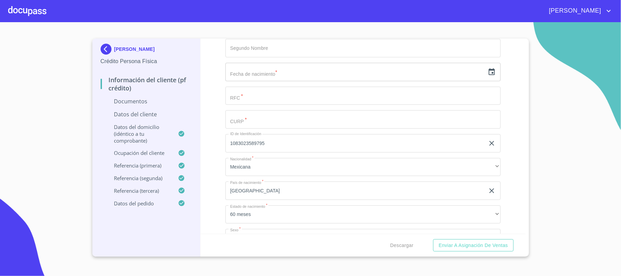
scroll to position [909, 0]
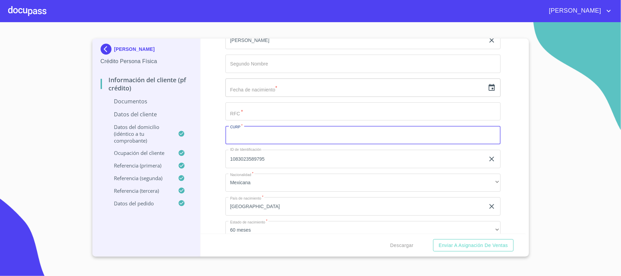
click at [249, 134] on input "Documento de identificación.   *" at bounding box center [362, 135] width 275 height 18
type input "COPA800221HJCNLD01"
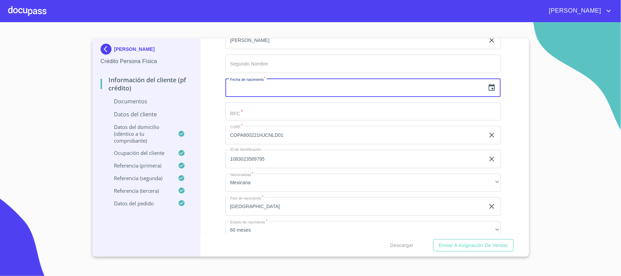
click at [242, 96] on input "text" at bounding box center [354, 87] width 259 height 18
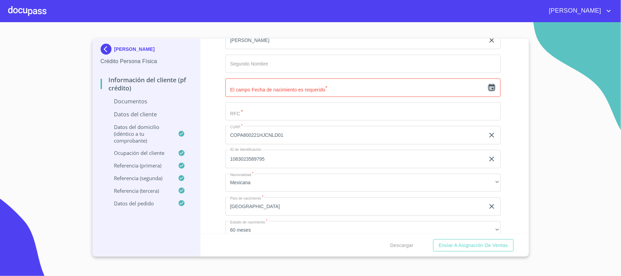
click at [489, 89] on icon "button" at bounding box center [492, 87] width 6 height 7
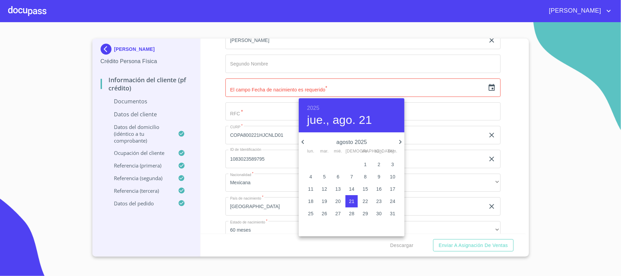
click at [314, 107] on h6 "2025" at bounding box center [313, 108] width 12 height 10
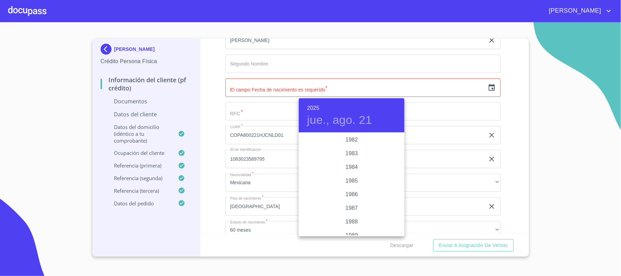
scroll to position [732, 0]
click at [344, 159] on div "1980" at bounding box center [352, 158] width 106 height 14
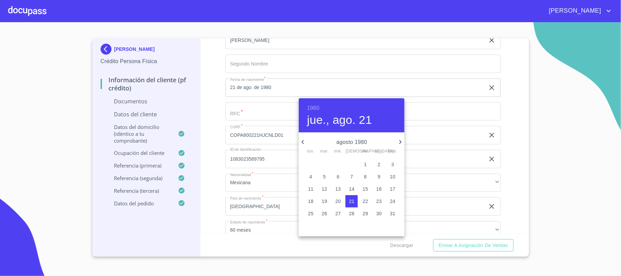
click at [306, 140] on icon "button" at bounding box center [303, 142] width 8 height 8
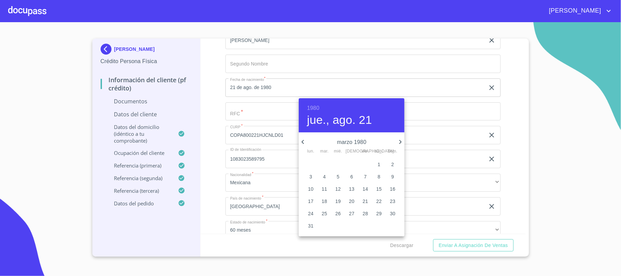
click at [306, 140] on icon "button" at bounding box center [303, 142] width 8 height 8
click at [351, 198] on p "21" at bounding box center [351, 201] width 5 height 7
type input "21 de feb. de 1980"
click at [262, 141] on div at bounding box center [310, 138] width 621 height 276
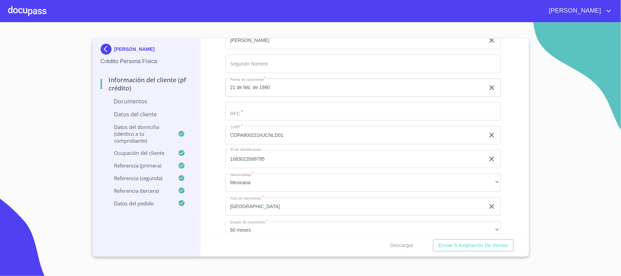
scroll to position [909, 0]
click at [245, 116] on input "Documento de identificación.   *" at bounding box center [362, 111] width 275 height 18
paste input "COPA800221SS4"
type input "COPA800221SS4"
click at [210, 147] on div "Información del cliente (PF crédito) Documentos Documento de identificación.   …" at bounding box center [363, 136] width 325 height 195
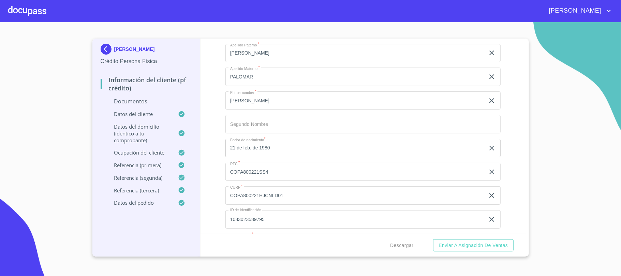
scroll to position [864, 0]
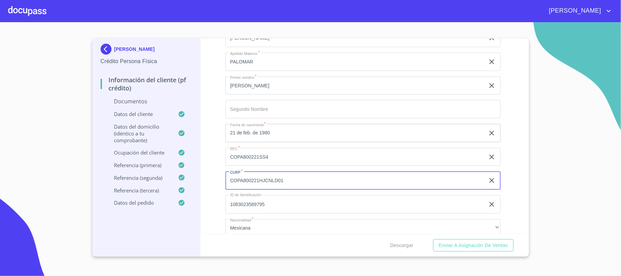
drag, startPoint x: 228, startPoint y: 179, endPoint x: 284, endPoint y: 184, distance: 56.5
click at [284, 184] on input "COPA800221HJCNLD01" at bounding box center [354, 180] width 259 height 18
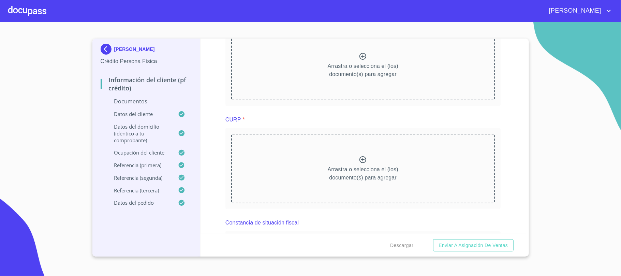
scroll to position [546, 0]
click at [359, 165] on icon at bounding box center [362, 161] width 7 height 7
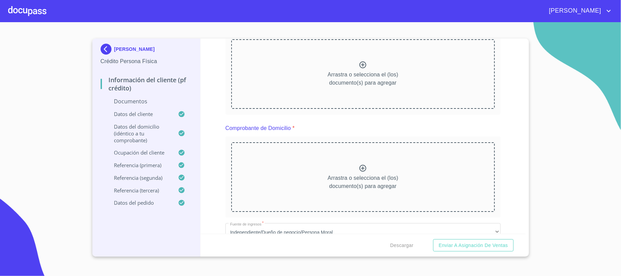
scroll to position [91, 0]
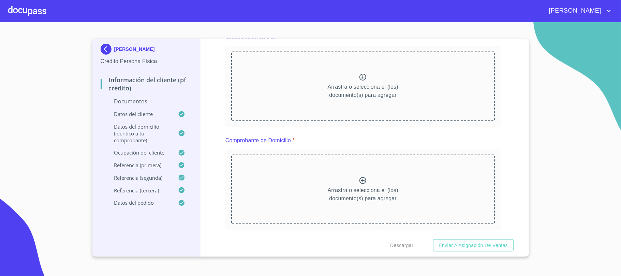
click at [356, 182] on div "Arrastra o selecciona el (los) documento(s) para agregar" at bounding box center [363, 189] width 264 height 70
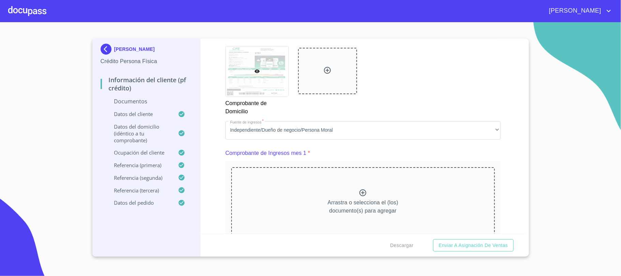
scroll to position [409, 0]
click at [361, 192] on icon at bounding box center [363, 192] width 8 height 8
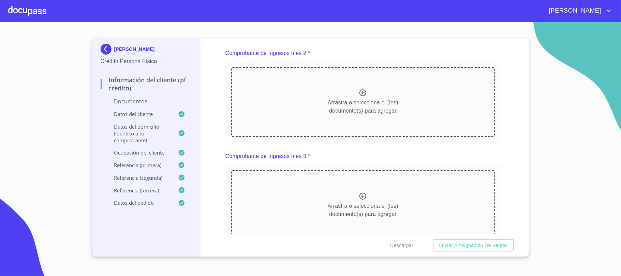
scroll to position [818, 0]
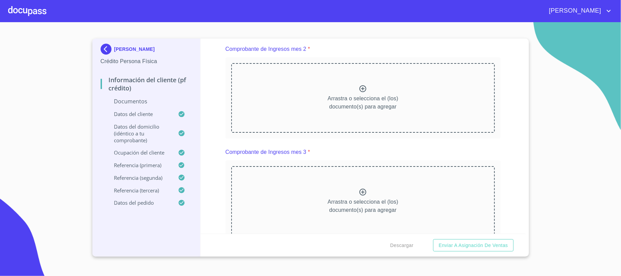
drag, startPoint x: 364, startPoint y: 92, endPoint x: 360, endPoint y: 91, distance: 4.0
click at [361, 91] on div "Arrastra o selecciona el (los) documento(s) para agregar" at bounding box center [363, 98] width 264 height 70
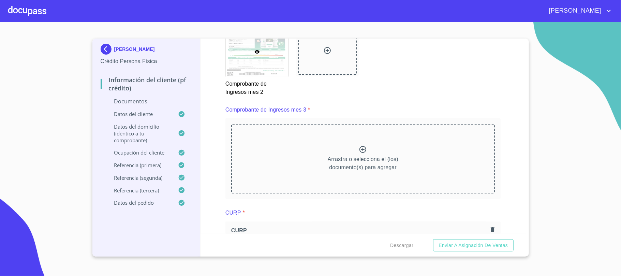
scroll to position [1091, 0]
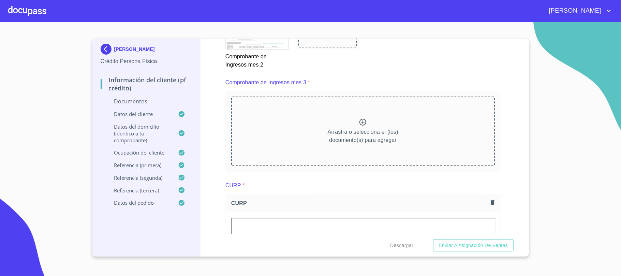
click at [359, 122] on icon at bounding box center [362, 122] width 7 height 7
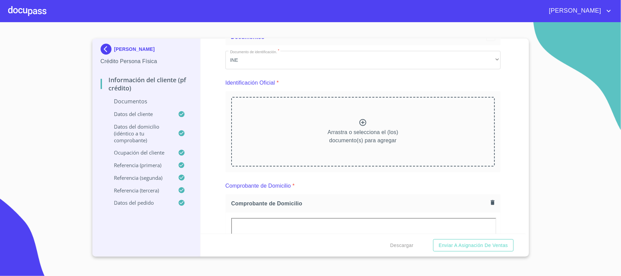
scroll to position [0, 0]
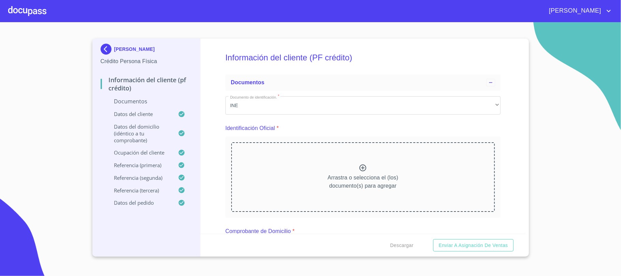
click at [359, 164] on icon at bounding box center [363, 168] width 8 height 8
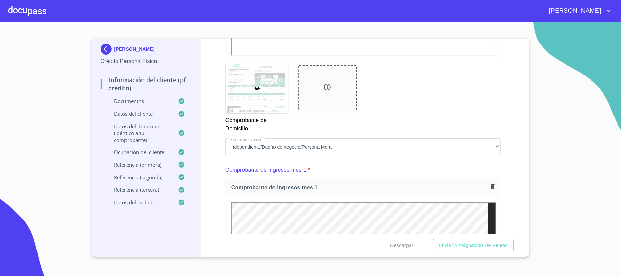
scroll to position [409, 0]
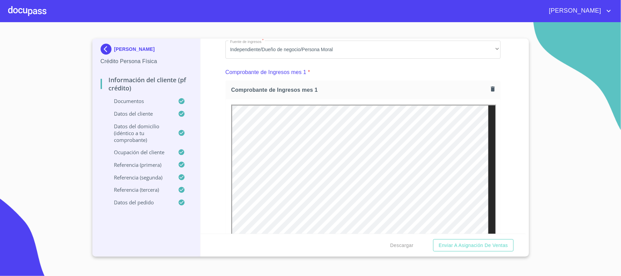
scroll to position [546, 0]
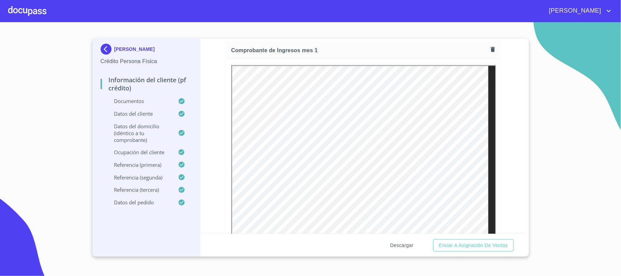
click at [404, 243] on span "Descargar" at bounding box center [401, 245] width 23 height 9
click at [454, 243] on span "Enviar a Asignación de Ventas" at bounding box center [473, 245] width 69 height 9
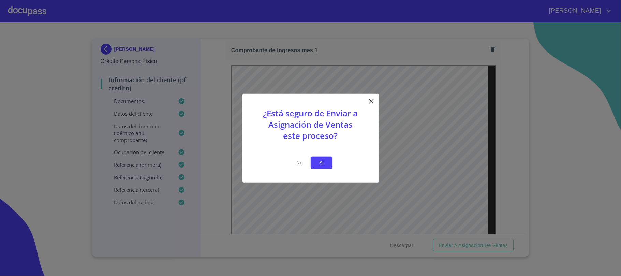
click at [324, 162] on span "Si" at bounding box center [321, 162] width 11 height 9
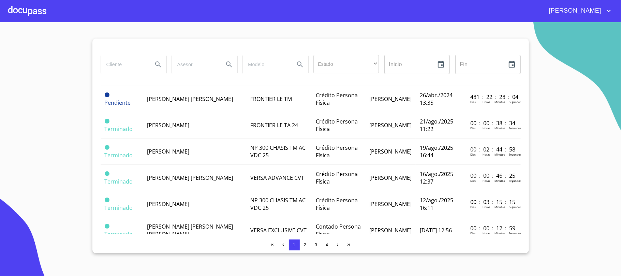
scroll to position [546, 0]
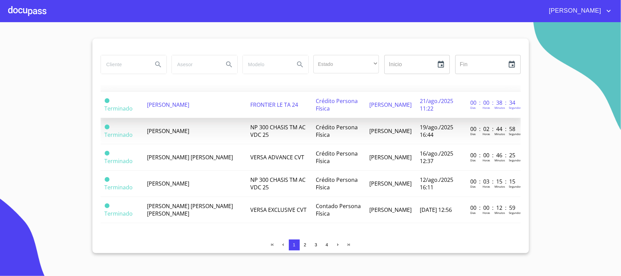
click at [171, 103] on span "[PERSON_NAME]" at bounding box center [168, 105] width 42 height 8
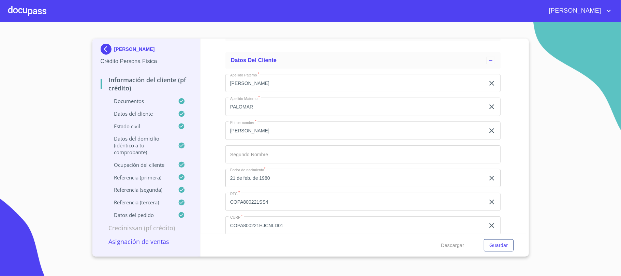
scroll to position [1819, 0]
